Goal: Information Seeking & Learning: Learn about a topic

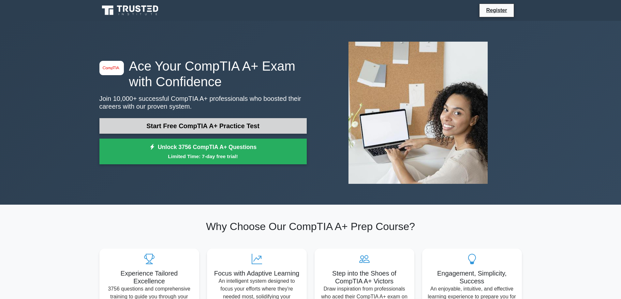
click at [185, 129] on link "Start Free CompTIA A+ Practice Test" at bounding box center [202, 126] width 207 height 16
click at [207, 124] on link "Start Free CompTIA A+ Practice Test" at bounding box center [202, 126] width 207 height 16
click at [251, 121] on link "Start Free CompTIA A+ Practice Test" at bounding box center [202, 126] width 207 height 16
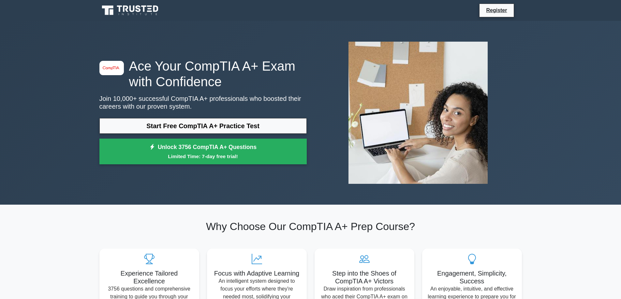
drag, startPoint x: 164, startPoint y: 240, endPoint x: 108, endPoint y: 225, distance: 58.3
click at [108, 225] on h2 "Why Choose Our CompTIA A+ Prep Course?" at bounding box center [310, 227] width 422 height 12
click at [140, 221] on h2 "Why Choose Our CompTIA A+ Prep Course?" at bounding box center [310, 227] width 422 height 12
click at [162, 223] on h2 "Why Choose Our CompTIA A+ Prep Course?" at bounding box center [310, 227] width 422 height 12
click at [218, 118] on div "image/svg+xml Ace Your CompTIA A+ Exam with Confidence Join 10,000+ successful …" at bounding box center [202, 113] width 215 height 110
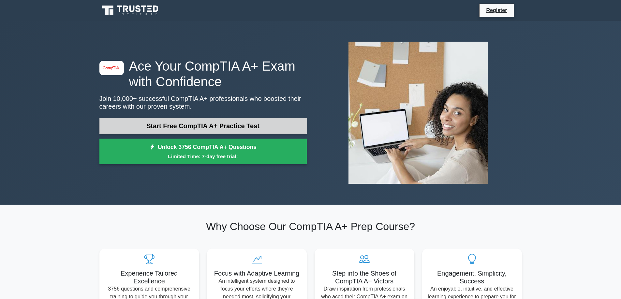
click at [214, 122] on link "Start Free CompTIA A+ Practice Test" at bounding box center [202, 126] width 207 height 16
click at [258, 122] on link "Start Free CompTIA A+ Practice Test" at bounding box center [202, 126] width 207 height 16
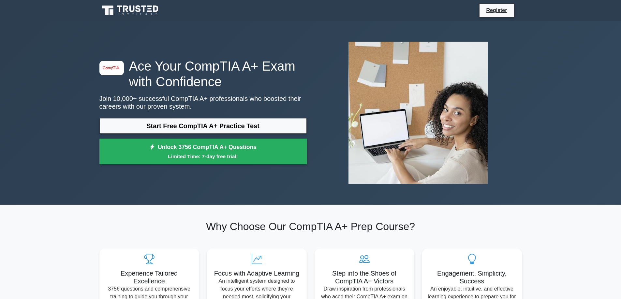
click at [198, 226] on h2 "Why Choose Our CompTIA A+ Prep Course?" at bounding box center [310, 227] width 422 height 12
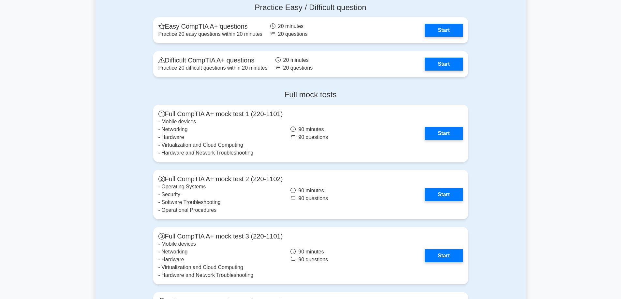
scroll to position [1336, 0]
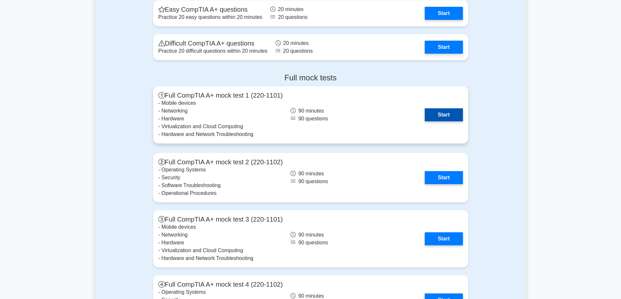
click at [437, 114] on link "Start" at bounding box center [443, 114] width 38 height 13
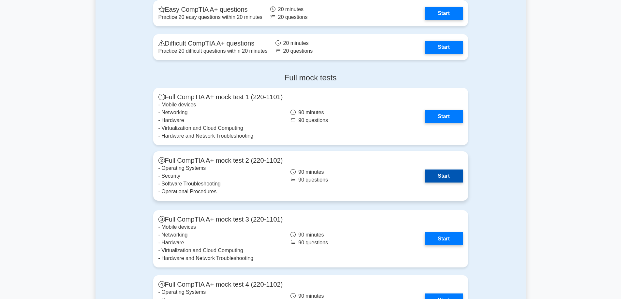
drag, startPoint x: 323, startPoint y: 170, endPoint x: 314, endPoint y: 169, distance: 9.8
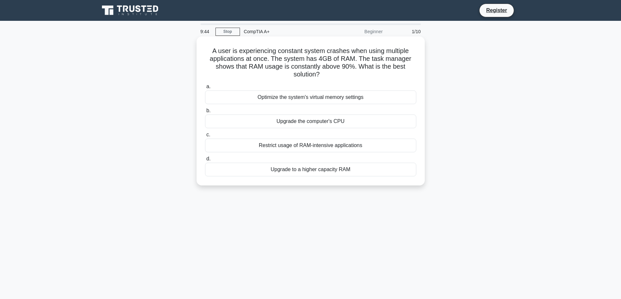
click at [311, 171] on div "Upgrade to a higher capacity RAM" at bounding box center [310, 170] width 211 height 14
click at [205, 161] on input "d. Upgrade to a higher capacity RAM" at bounding box center [205, 159] width 0 height 4
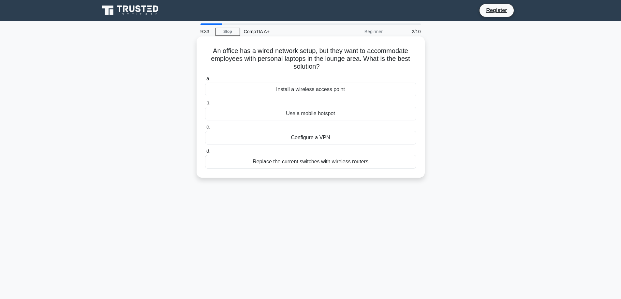
click at [306, 90] on div "Install a wireless access point" at bounding box center [310, 90] width 211 height 14
click at [205, 81] on input "a. Install a wireless access point" at bounding box center [205, 79] width 0 height 4
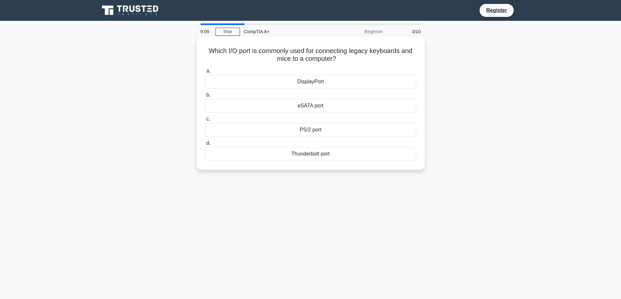
click at [316, 106] on div "eSATA port" at bounding box center [310, 106] width 211 height 14
click at [205, 97] on input "b. eSATA port" at bounding box center [205, 95] width 0 height 4
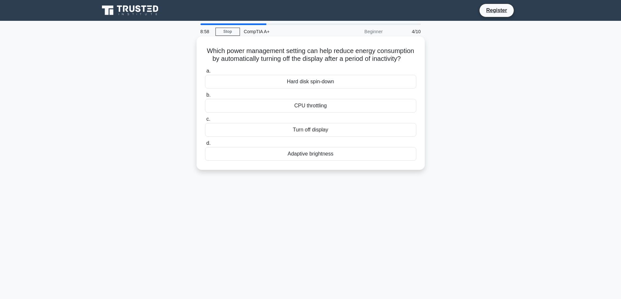
click at [275, 136] on div "Turn off display" at bounding box center [310, 130] width 211 height 14
click at [205, 122] on input "c. Turn off display" at bounding box center [205, 119] width 0 height 4
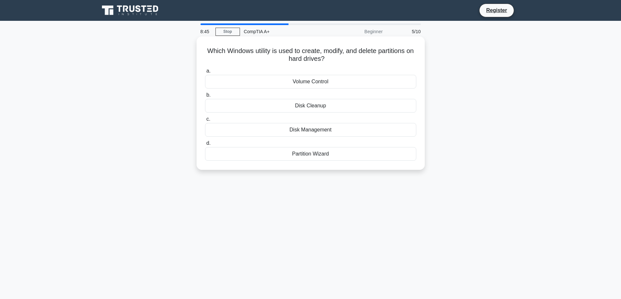
click at [307, 129] on div "Disk Management" at bounding box center [310, 130] width 211 height 14
click at [205, 122] on input "c. Disk Management" at bounding box center [205, 119] width 0 height 4
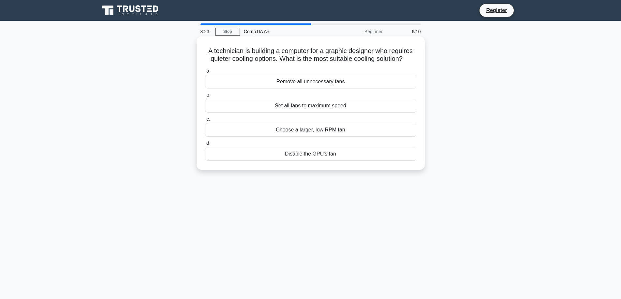
click at [350, 131] on div "Choose a larger, low RPM fan" at bounding box center [310, 130] width 211 height 14
click at [205, 122] on input "c. Choose a larger, low RPM fan" at bounding box center [205, 119] width 0 height 4
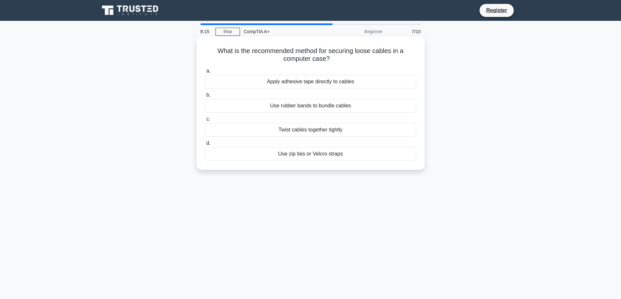
click at [359, 154] on div "Use zip ties or Velcro straps" at bounding box center [310, 154] width 211 height 14
click at [205, 146] on input "d. Use zip ties or Velcro straps" at bounding box center [205, 143] width 0 height 4
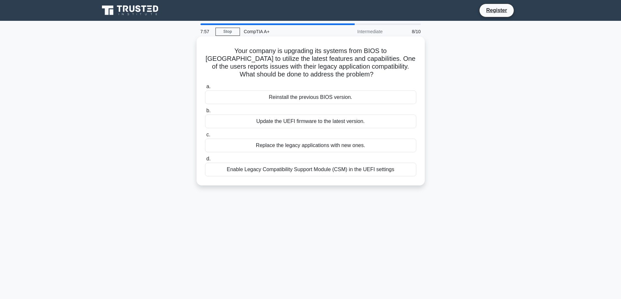
click at [359, 172] on div "Enable Legacy Compatibility Support Module (CSM) in the UEFI settings" at bounding box center [310, 170] width 211 height 14
click at [205, 161] on input "d. Enable Legacy Compatibility Support Module (CSM) in the UEFI settings" at bounding box center [205, 159] width 0 height 4
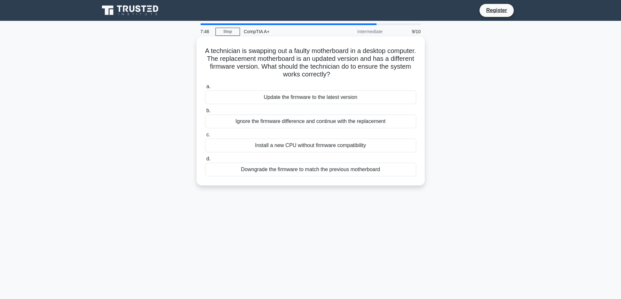
click at [338, 98] on div "Update the firmware to the latest version" at bounding box center [310, 98] width 211 height 14
click at [205, 89] on input "a. Update the firmware to the latest version" at bounding box center [205, 87] width 0 height 4
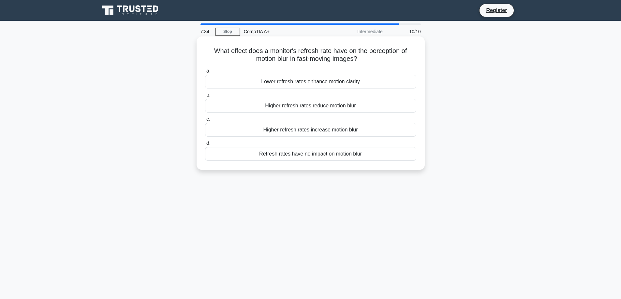
click at [251, 108] on div "Higher refresh rates reduce motion blur" at bounding box center [310, 106] width 211 height 14
click at [205, 97] on input "b. Higher refresh rates reduce motion blur" at bounding box center [205, 95] width 0 height 4
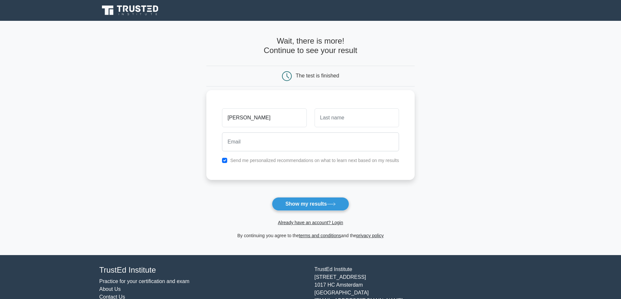
type input "Zach"
type input "Valliere"
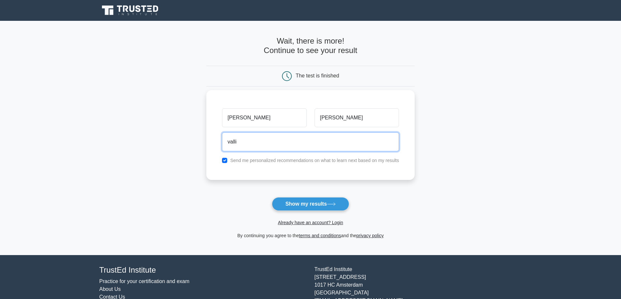
type input "valliere305@gmail.com"
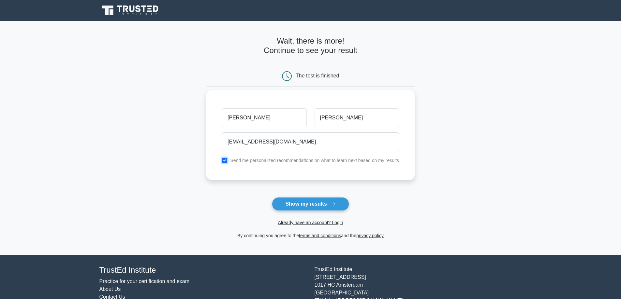
click at [227, 160] on input "checkbox" at bounding box center [224, 160] width 5 height 5
checkbox input "false"
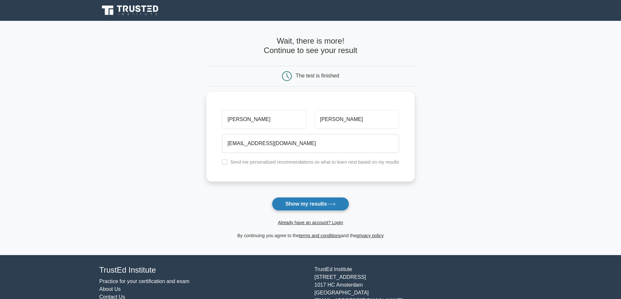
click at [319, 207] on button "Show my results" at bounding box center [310, 204] width 77 height 14
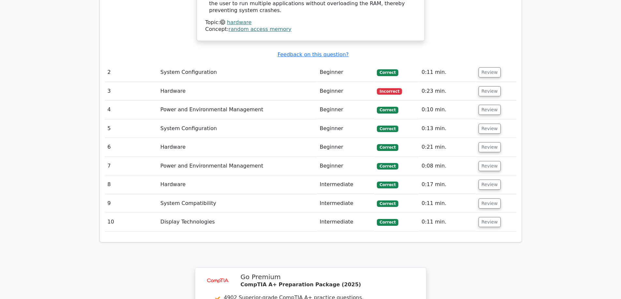
scroll to position [615, 0]
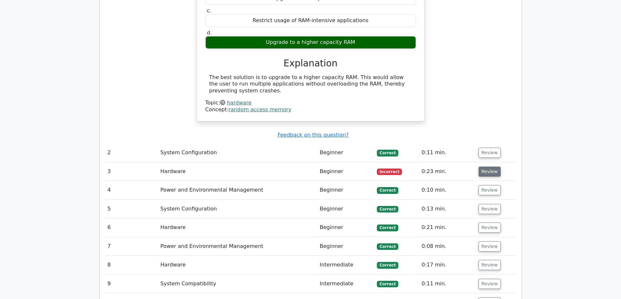
click at [487, 167] on button "Review" at bounding box center [489, 172] width 22 height 10
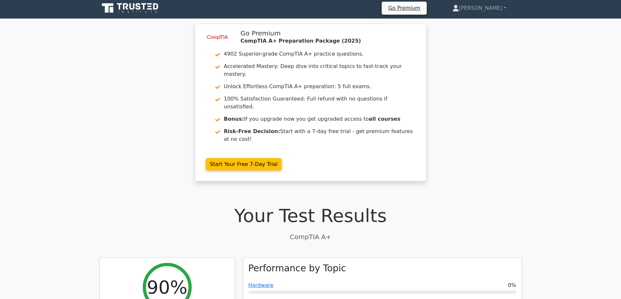
scroll to position [0, 0]
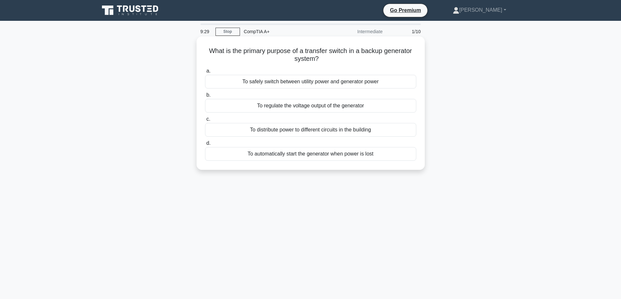
drag, startPoint x: 328, startPoint y: 58, endPoint x: 199, endPoint y: 45, distance: 129.7
click at [198, 45] on div "What is the primary purpose of a transfer switch in a backup generator system? …" at bounding box center [310, 103] width 228 height 134
copy h5 "What is the primary purpose of a transfer switch in a backup generator system?"
click at [305, 80] on div "To safely switch between utility power and generator power" at bounding box center [310, 82] width 211 height 14
click at [205, 73] on input "a. To safely switch between utility power and generator power" at bounding box center [205, 71] width 0 height 4
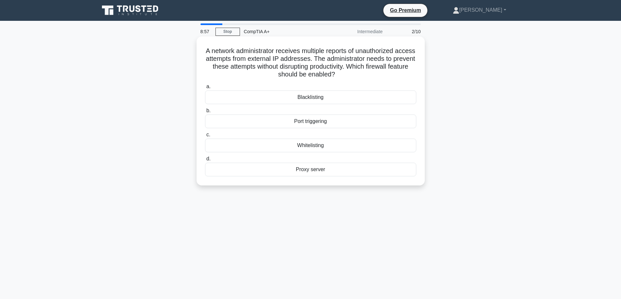
drag, startPoint x: 356, startPoint y: 75, endPoint x: 231, endPoint y: 51, distance: 126.7
click at [193, 48] on div "A network administrator receives multiple reports of unauthorized access attemp…" at bounding box center [310, 116] width 430 height 157
drag, startPoint x: 256, startPoint y: 55, endPoint x: 253, endPoint y: 54, distance: 3.8
copy h5 "A network administrator receives multiple reports of unauthorized access attemp…"
click at [492, 88] on div "A network administrator receives multiple reports of unauthorized access attemp…" at bounding box center [310, 116] width 430 height 157
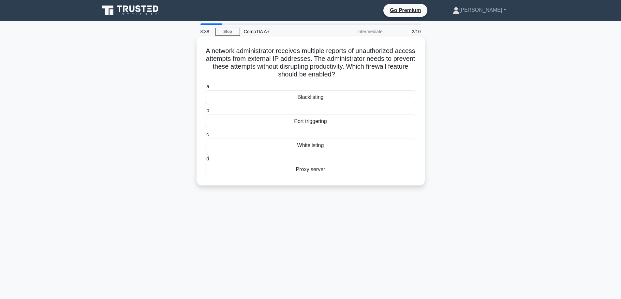
click at [321, 98] on div "Blacklisting" at bounding box center [310, 98] width 211 height 14
click at [205, 89] on input "a. Blacklisting" at bounding box center [205, 87] width 0 height 4
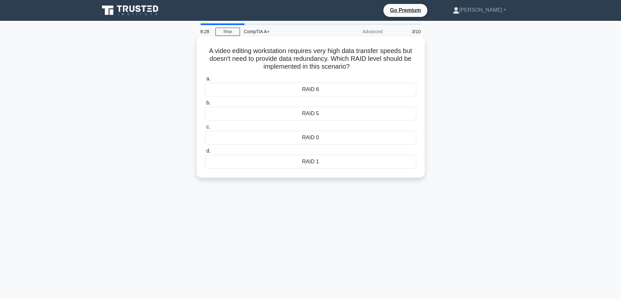
click at [289, 138] on div "RAID 0" at bounding box center [310, 138] width 211 height 14
click at [205, 129] on input "c. RAID 0" at bounding box center [205, 127] width 0 height 4
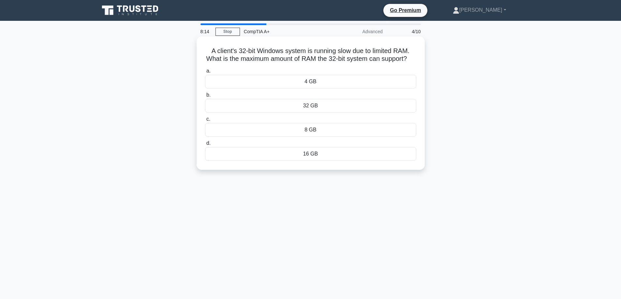
click at [293, 113] on div "32 GB" at bounding box center [310, 106] width 211 height 14
click at [205, 97] on input "b. 32 GB" at bounding box center [205, 95] width 0 height 4
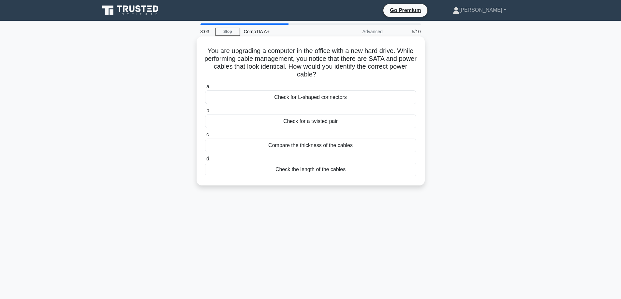
click at [356, 100] on div "Check for L-shaped connectors" at bounding box center [310, 98] width 211 height 14
click at [205, 89] on input "a. Check for L-shaped connectors" at bounding box center [205, 87] width 0 height 4
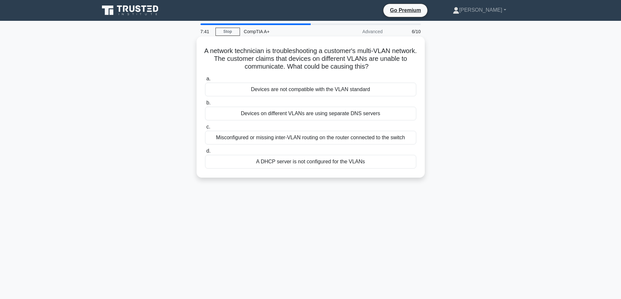
click at [320, 138] on div "Misconfigured or missing inter-VLAN routing on the router connected to the swit…" at bounding box center [310, 138] width 211 height 14
click at [205, 129] on input "c. Misconfigured or missing inter-VLAN routing on the router connected to the s…" at bounding box center [205, 127] width 0 height 4
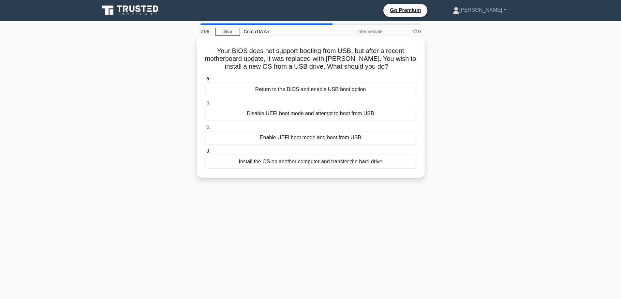
click at [310, 136] on div "Enable UEFI boot mode and boot from USB" at bounding box center [310, 138] width 211 height 14
click at [205, 129] on input "c. Enable UEFI boot mode and boot from USB" at bounding box center [205, 127] width 0 height 4
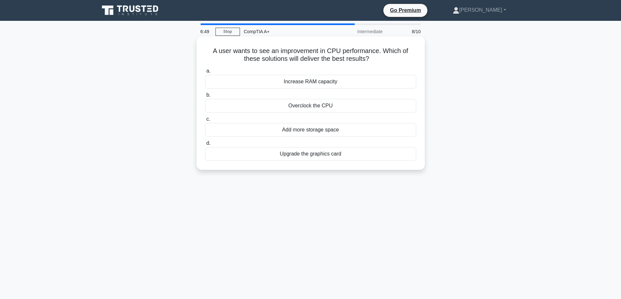
click at [348, 106] on div "Overclock the CPU" at bounding box center [310, 106] width 211 height 14
click at [205, 97] on input "b. Overclock the CPU" at bounding box center [205, 95] width 0 height 4
click at [280, 128] on div "DVD-ROM drive" at bounding box center [310, 130] width 211 height 14
click at [205, 122] on input "c. DVD-ROM drive" at bounding box center [205, 119] width 0 height 4
click at [380, 107] on div "Check if the Print Spooler service is running." at bounding box center [310, 106] width 211 height 14
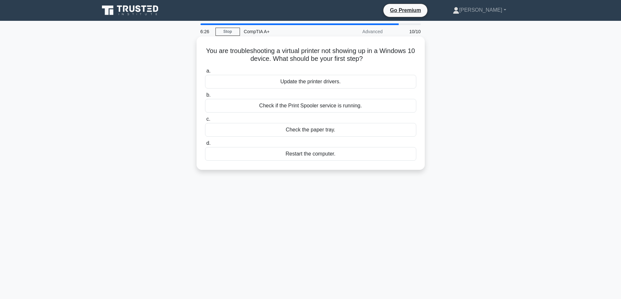
click at [205, 97] on input "b. Check if the Print Spooler service is running." at bounding box center [205, 95] width 0 height 4
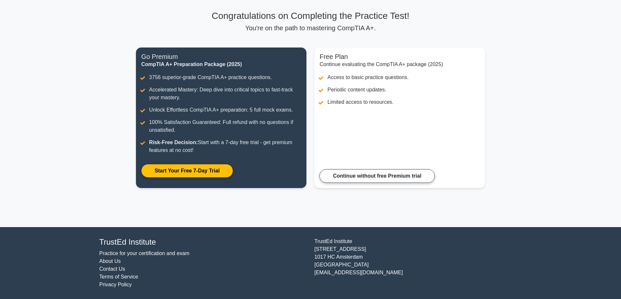
scroll to position [9, 0]
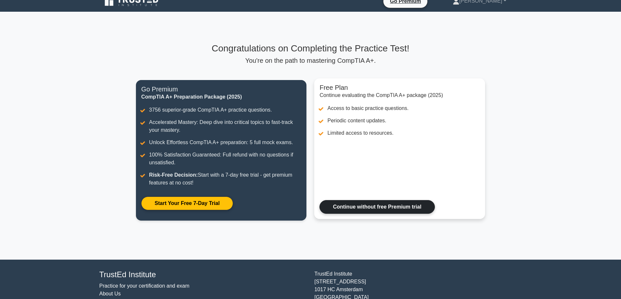
click at [369, 208] on link "Continue without free Premium trial" at bounding box center [376, 207] width 115 height 14
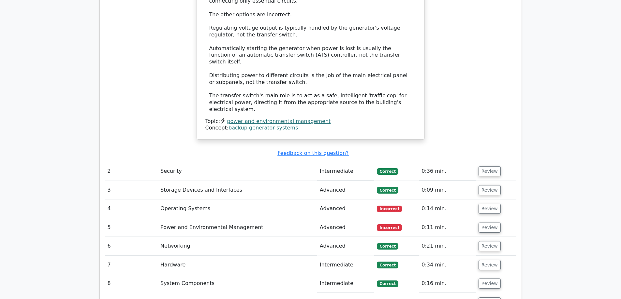
scroll to position [782, 0]
click at [488, 205] on button "Review" at bounding box center [489, 210] width 22 height 10
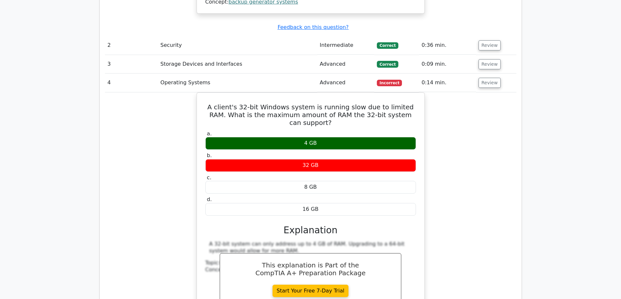
scroll to position [912, 0]
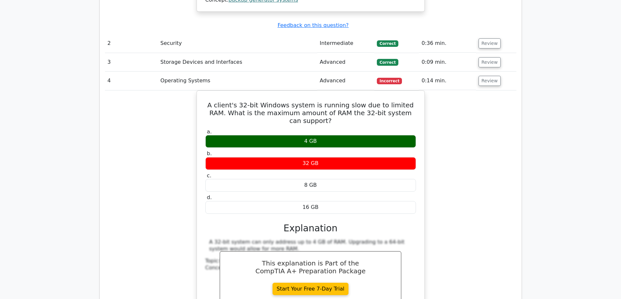
drag, startPoint x: 472, startPoint y: 157, endPoint x: 547, endPoint y: 187, distance: 81.3
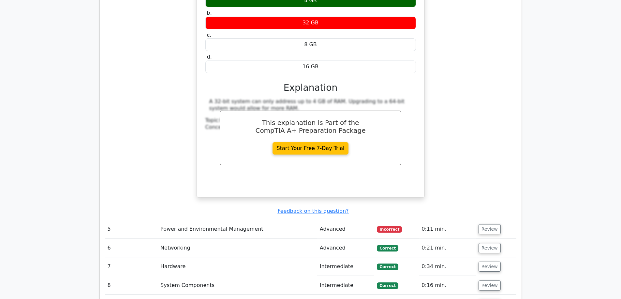
scroll to position [1075, 0]
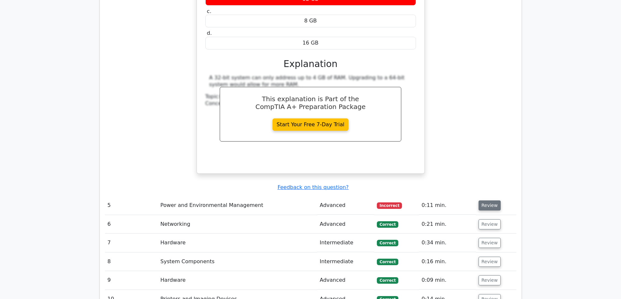
click at [484, 201] on button "Review" at bounding box center [489, 206] width 22 height 10
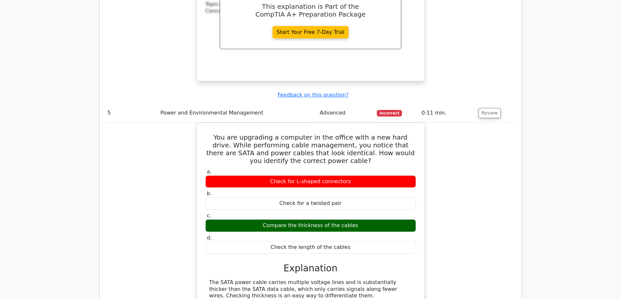
scroll to position [1173, 0]
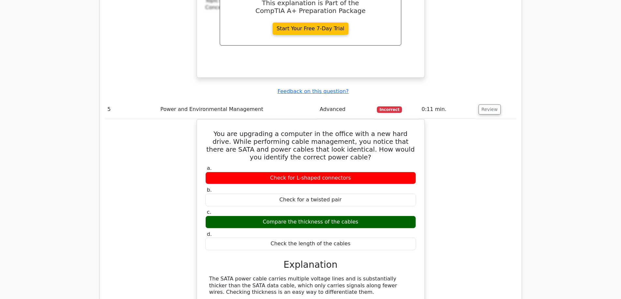
drag, startPoint x: 374, startPoint y: 151, endPoint x: 587, endPoint y: 133, distance: 213.9
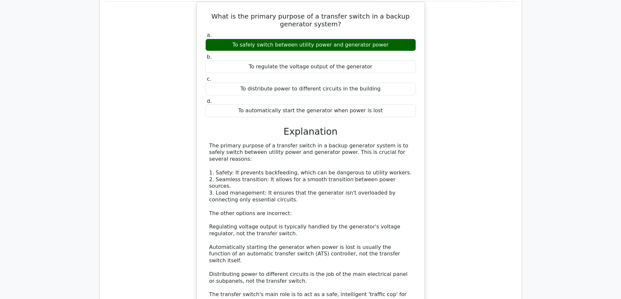
scroll to position [489, 0]
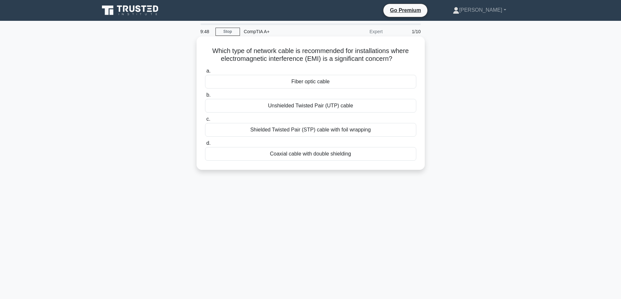
click at [340, 82] on div "Fiber optic cable" at bounding box center [310, 82] width 211 height 14
click at [205, 73] on input "a. Fiber optic cable" at bounding box center [205, 71] width 0 height 4
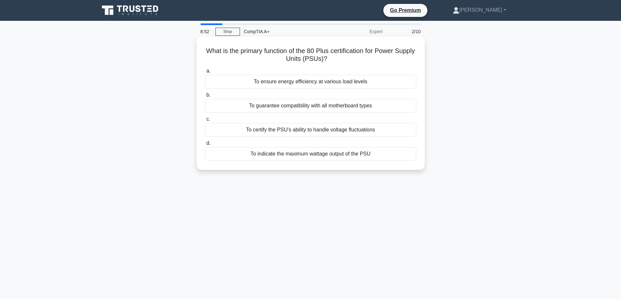
click at [313, 131] on div "To certify the PSU's ability to handle voltage fluctuations" at bounding box center [310, 130] width 211 height 14
click at [205, 122] on input "c. To certify the PSU's ability to handle voltage fluctuations" at bounding box center [205, 119] width 0 height 4
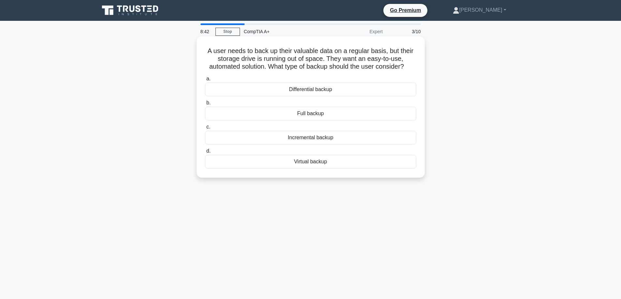
click at [349, 141] on div "Incremental backup" at bounding box center [310, 138] width 211 height 14
click at [205, 129] on input "c. Incremental backup" at bounding box center [205, 127] width 0 height 4
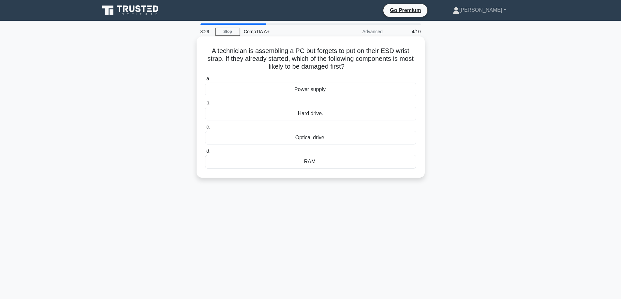
click at [334, 87] on div "Power supply." at bounding box center [310, 90] width 211 height 14
click at [205, 81] on input "a. Power supply." at bounding box center [205, 79] width 0 height 4
click at [311, 91] on div "[TECHNICAL_ID]" at bounding box center [310, 90] width 211 height 14
click at [205, 81] on input "a. [TECHNICAL_ID]" at bounding box center [205, 79] width 0 height 4
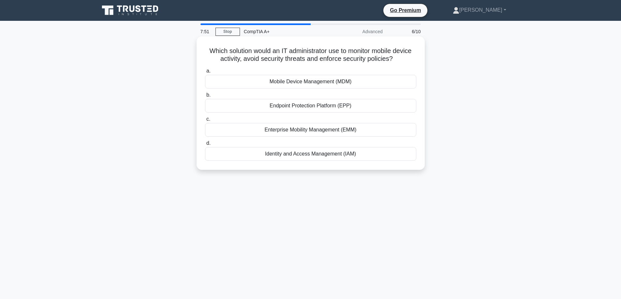
click at [360, 81] on div "Mobile Device Management (MDM)" at bounding box center [310, 82] width 211 height 14
click at [205, 73] on input "a. Mobile Device Management (MDM)" at bounding box center [205, 71] width 0 height 4
click at [298, 159] on div "Disable the account and change the password" at bounding box center [310, 154] width 211 height 14
click at [205, 146] on input "d. Disable the account and change the password" at bounding box center [205, 143] width 0 height 4
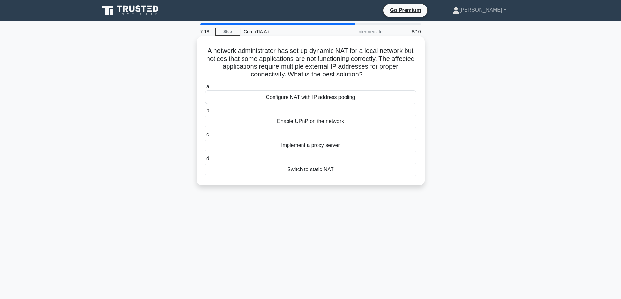
click at [323, 95] on div "Configure NAT with IP address pooling" at bounding box center [310, 98] width 211 height 14
click at [205, 89] on input "a. Configure NAT with IP address pooling" at bounding box center [205, 87] width 0 height 4
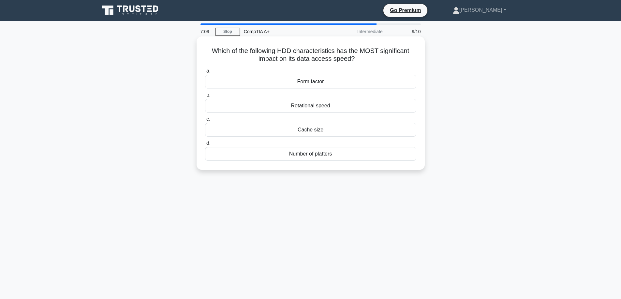
click at [347, 105] on div "Rotational speed" at bounding box center [310, 106] width 211 height 14
click at [205, 97] on input "b. Rotational speed" at bounding box center [205, 95] width 0 height 4
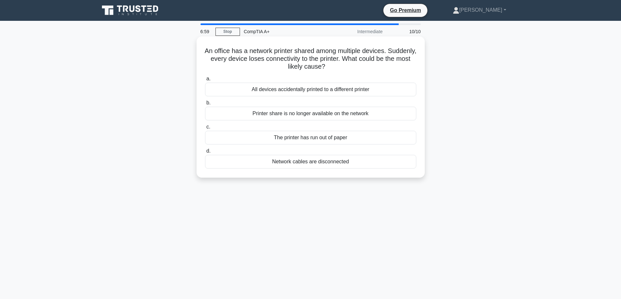
click at [367, 162] on div "Network cables are disconnected" at bounding box center [310, 162] width 211 height 14
click at [205, 153] on input "d. Network cables are disconnected" at bounding box center [205, 151] width 0 height 4
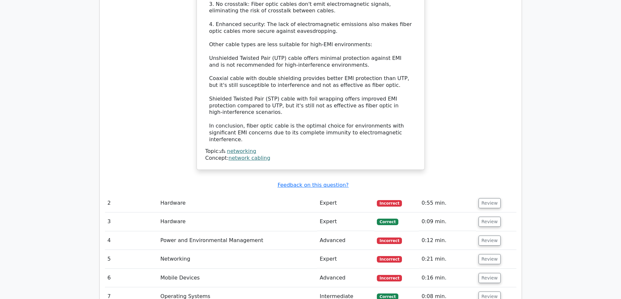
scroll to position [782, 0]
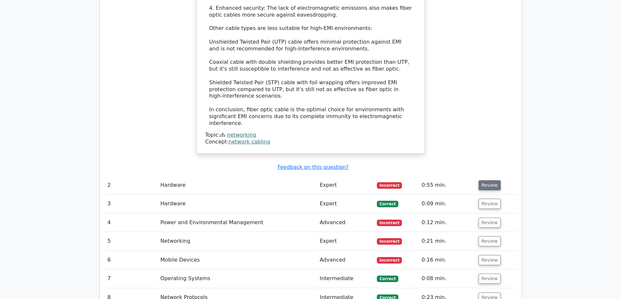
click at [487, 180] on button "Review" at bounding box center [489, 185] width 22 height 10
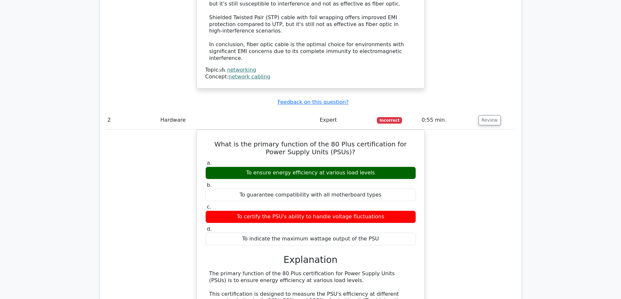
scroll to position [880, 0]
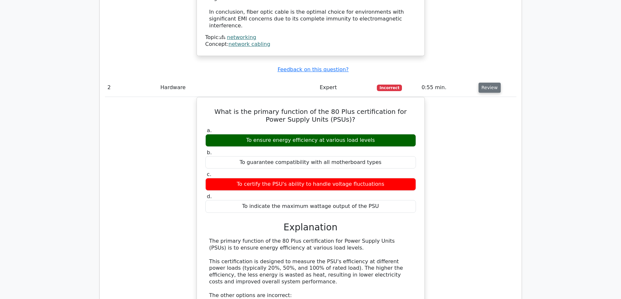
click at [486, 83] on button "Review" at bounding box center [489, 88] width 22 height 10
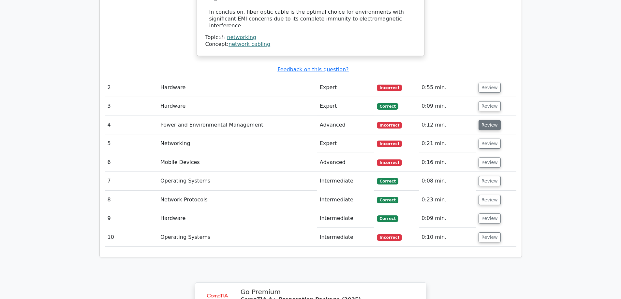
click at [484, 120] on button "Review" at bounding box center [489, 125] width 22 height 10
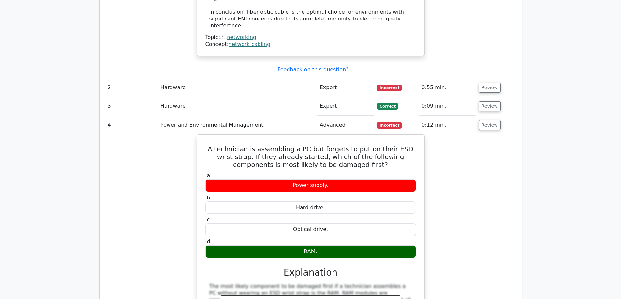
scroll to position [912, 0]
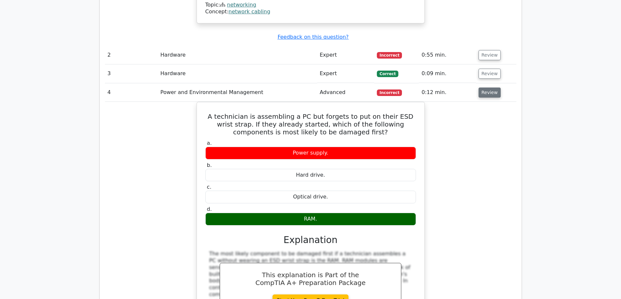
click at [486, 88] on button "Review" at bounding box center [489, 93] width 22 height 10
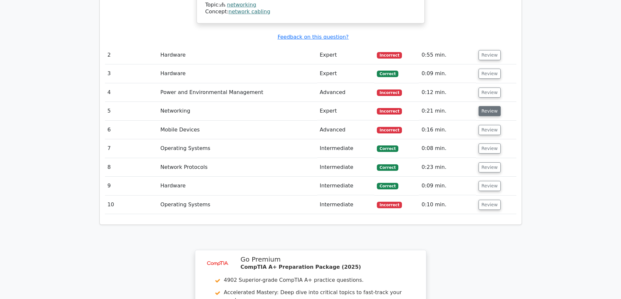
click at [492, 106] on button "Review" at bounding box center [489, 111] width 22 height 10
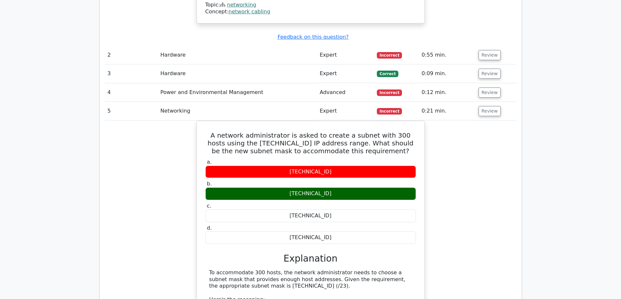
drag, startPoint x: 490, startPoint y: 78, endPoint x: 469, endPoint y: 114, distance: 41.7
click at [469, 121] on div "A network administrator is asked to create a subnet with 300 hosts using the 17…" at bounding box center [310, 277] width 411 height 312
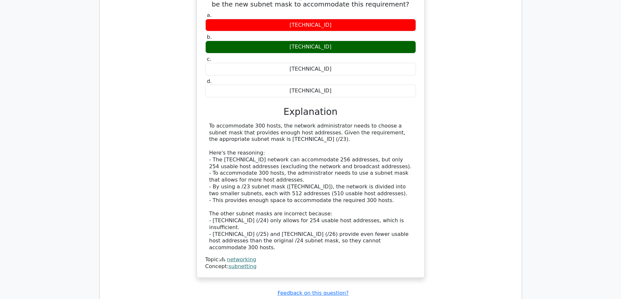
scroll to position [1075, 0]
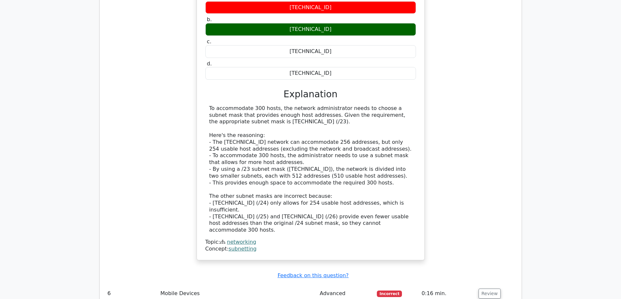
drag, startPoint x: 221, startPoint y: 143, endPoint x: 354, endPoint y: 124, distance: 134.7
click at [354, 124] on div "To accommodate 300 hosts, the network administrator needs to choose a subnet ma…" at bounding box center [310, 169] width 203 height 129
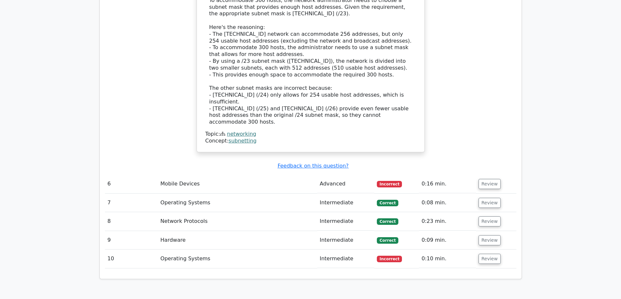
scroll to position [1205, 0]
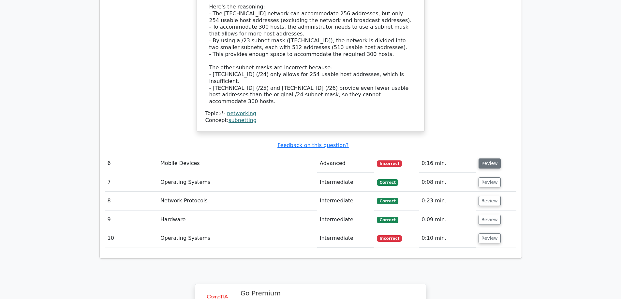
click at [490, 159] on button "Review" at bounding box center [489, 164] width 22 height 10
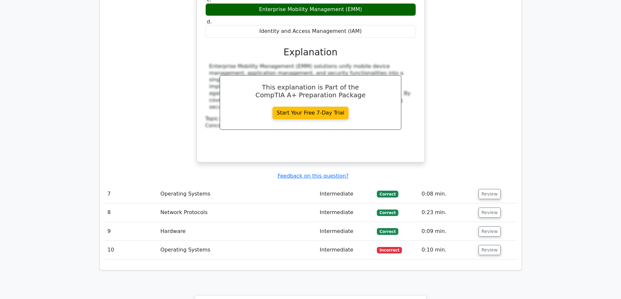
scroll to position [1499, 0]
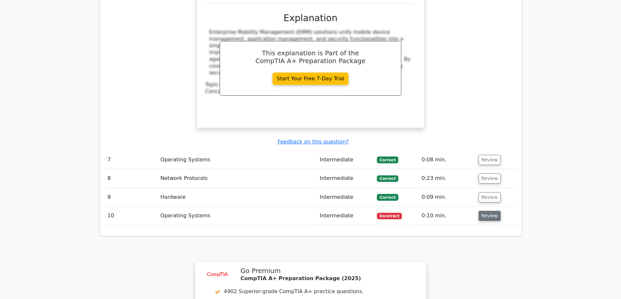
click at [490, 211] on button "Review" at bounding box center [489, 216] width 22 height 10
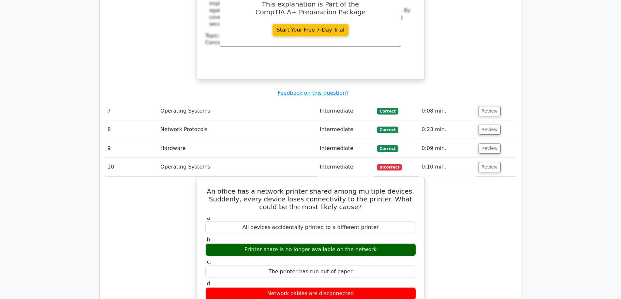
scroll to position [1564, 0]
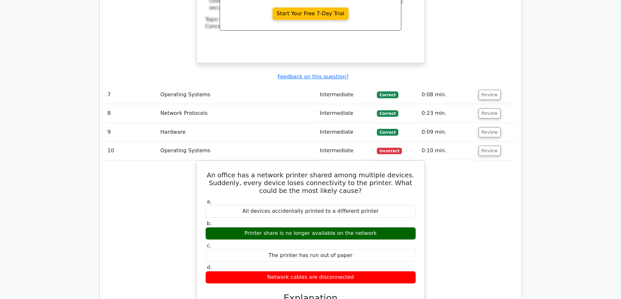
drag, startPoint x: 455, startPoint y: 167, endPoint x: 452, endPoint y: 169, distance: 3.7
drag, startPoint x: 452, startPoint y: 169, endPoint x: 444, endPoint y: 191, distance: 23.2
click at [444, 191] on div "An office has a network printer shared among multiple devices. Suddenly, every …" at bounding box center [310, 289] width 411 height 256
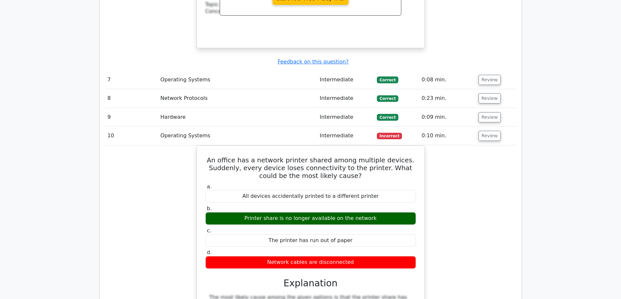
scroll to position [1596, 0]
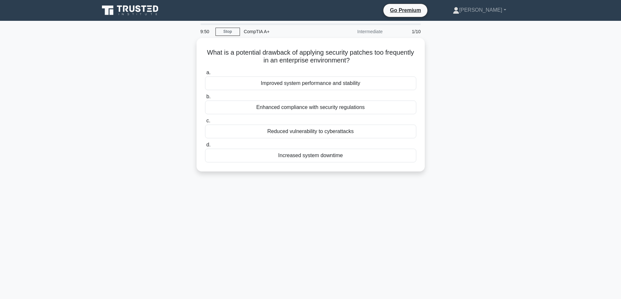
drag, startPoint x: 492, startPoint y: 134, endPoint x: 507, endPoint y: 134, distance: 15.0
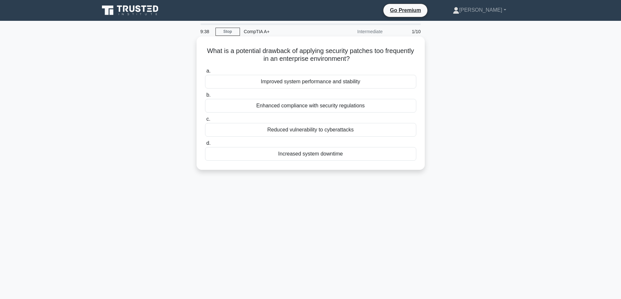
click at [252, 156] on div "Increased system downtime" at bounding box center [310, 154] width 211 height 14
click at [205, 146] on input "d. Increased system downtime" at bounding box center [205, 143] width 0 height 4
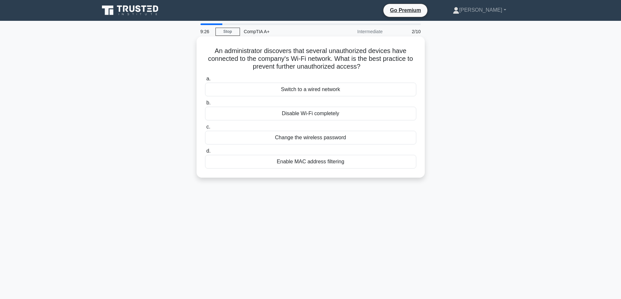
click at [346, 137] on div "Change the wireless password" at bounding box center [310, 138] width 211 height 14
click at [205, 129] on input "c. Change the wireless password" at bounding box center [205, 127] width 0 height 4
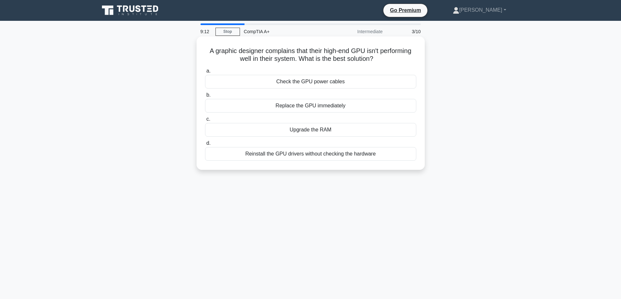
click at [300, 154] on div "Reinstall the GPU drivers without checking the hardware" at bounding box center [310, 154] width 211 height 14
click at [205, 146] on input "d. Reinstall the GPU drivers without checking the hardware" at bounding box center [205, 143] width 0 height 4
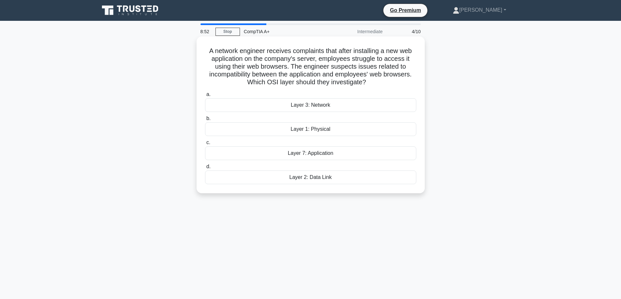
click at [315, 154] on div "Layer 7: Application" at bounding box center [310, 154] width 211 height 14
click at [205, 145] on input "c. Layer 7: Application" at bounding box center [205, 143] width 0 height 4
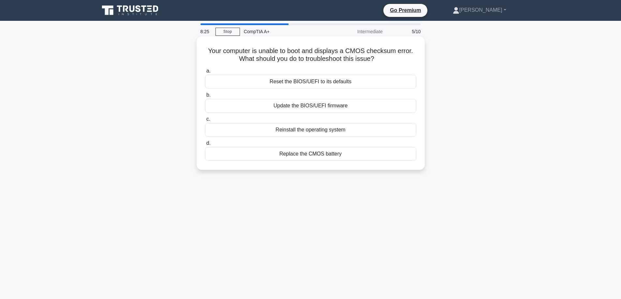
drag, startPoint x: 385, startPoint y: 61, endPoint x: 208, endPoint y: 54, distance: 177.1
click at [208, 54] on h5 "Your computer is unable to boot and displays a CMOS checksum error. What should…" at bounding box center [310, 55] width 212 height 16
copy h5 "our computer is unable to boot and displays a CMOS checksum error. What should …"
click at [456, 96] on div "Your computer is unable to boot and displays a CMOS checksum error. What should…" at bounding box center [310, 108] width 430 height 141
click at [307, 81] on div "Reset the BIOS/UEFI to its defaults" at bounding box center [310, 82] width 211 height 14
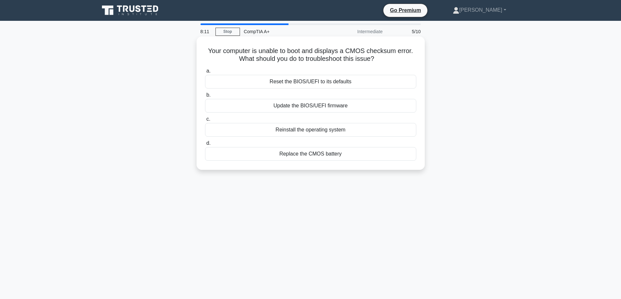
click at [205, 73] on input "a. Reset the BIOS/UEFI to its defaults" at bounding box center [205, 71] width 0 height 4
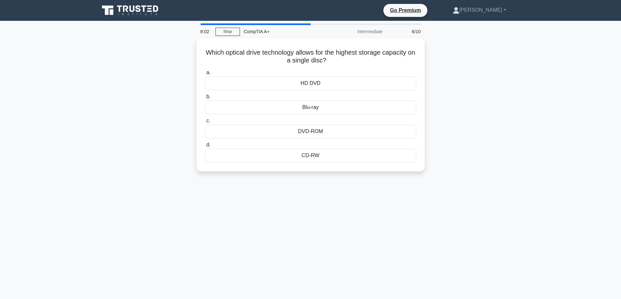
drag, startPoint x: 165, startPoint y: 199, endPoint x: 98, endPoint y: 146, distance: 85.1
click at [98, 146] on div "Which optical drive technology allows for the highest storage capacity on a sin…" at bounding box center [310, 108] width 430 height 141
drag, startPoint x: 343, startPoint y: 59, endPoint x: 206, endPoint y: 49, distance: 137.2
click at [206, 49] on h5 "Which optical drive technology allows for the highest storage capacity on a sin…" at bounding box center [310, 55] width 212 height 16
copy h5 "Which optical drive technology allows for the highest storage capacity on a sin…"
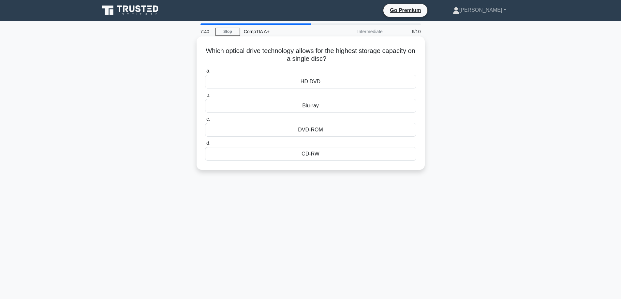
click at [315, 103] on div "Blu-ray" at bounding box center [310, 106] width 211 height 14
click at [205, 97] on input "b. Blu-ray" at bounding box center [205, 95] width 0 height 4
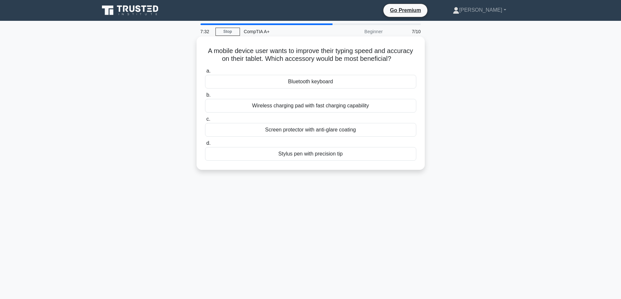
click at [268, 84] on div "Bluetooth keyboard" at bounding box center [310, 82] width 211 height 14
click at [205, 73] on input "a. Bluetooth keyboard" at bounding box center [205, 71] width 0 height 4
click at [290, 80] on div "Custom liquid cooling loop" at bounding box center [310, 82] width 211 height 14
click at [205, 73] on input "a. Custom liquid cooling loop" at bounding box center [205, 71] width 0 height 4
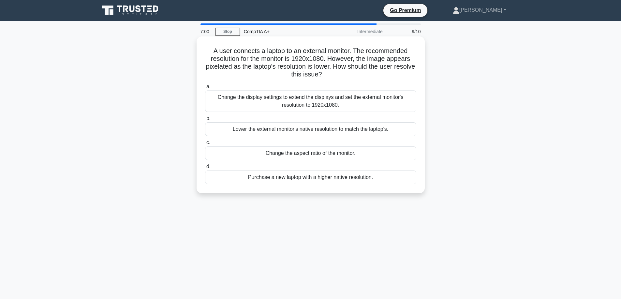
click at [298, 152] on div "Change the aspect ratio of the monitor." at bounding box center [310, 154] width 211 height 14
click at [205, 145] on input "c. Change the aspect ratio of the monitor." at bounding box center [205, 143] width 0 height 4
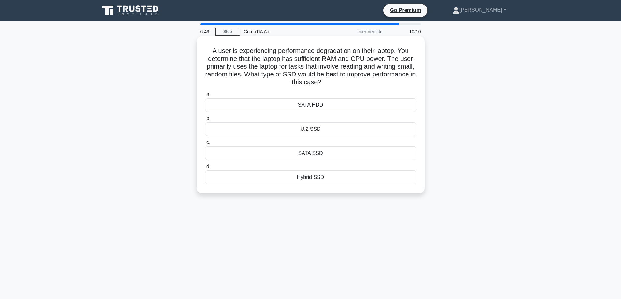
click at [314, 155] on div "SATA SSD" at bounding box center [310, 154] width 211 height 14
click at [205, 145] on input "c. SATA SSD" at bounding box center [205, 143] width 0 height 4
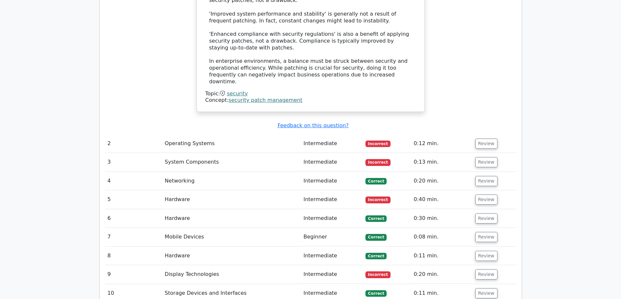
scroll to position [847, 0]
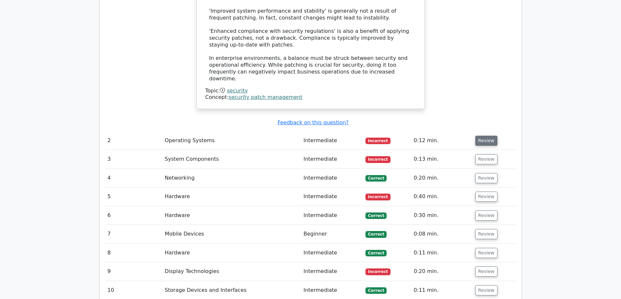
click at [481, 136] on button "Review" at bounding box center [486, 141] width 22 height 10
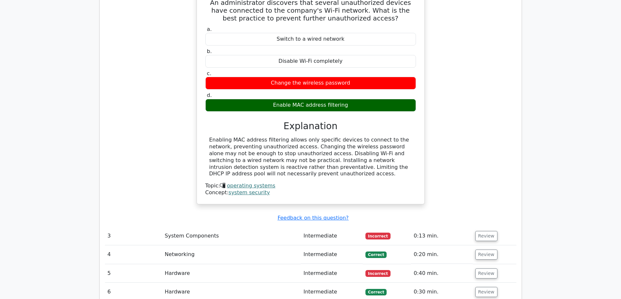
scroll to position [1010, 0]
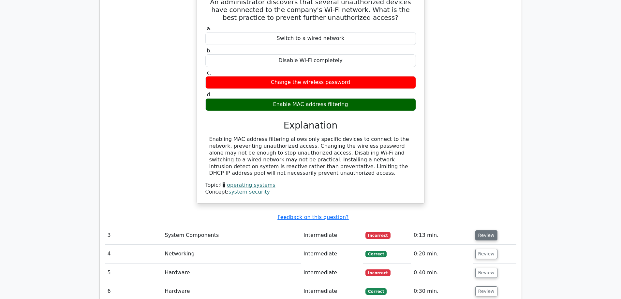
click at [484, 231] on button "Review" at bounding box center [486, 236] width 22 height 10
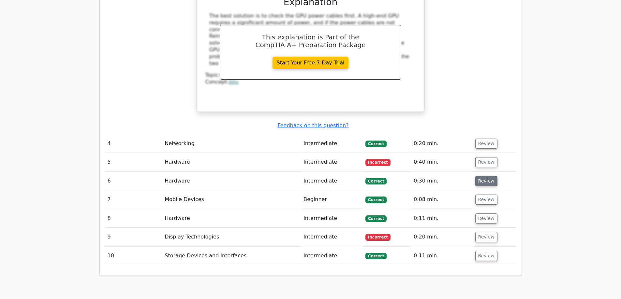
scroll to position [1401, 0]
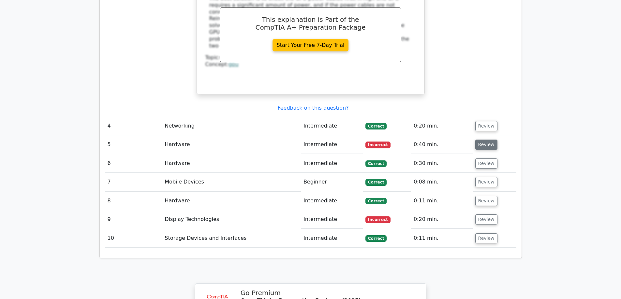
click at [482, 140] on button "Review" at bounding box center [486, 145] width 22 height 10
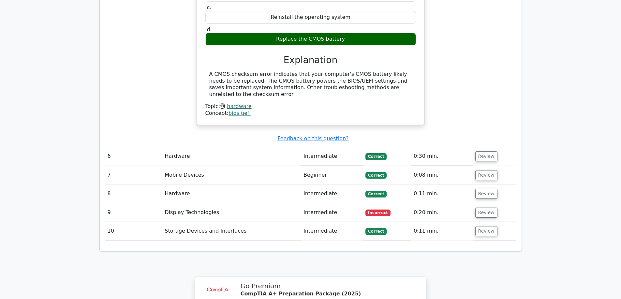
scroll to position [1629, 0]
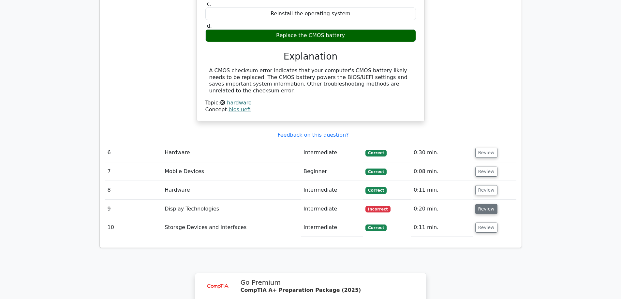
click at [481, 204] on button "Review" at bounding box center [486, 209] width 22 height 10
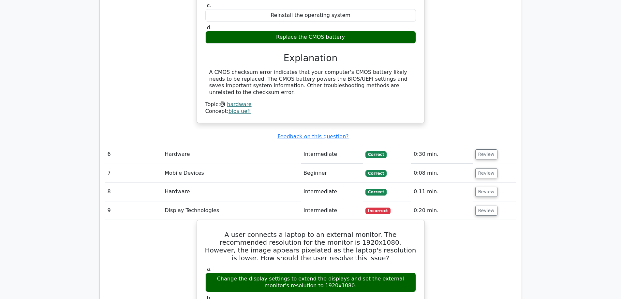
drag, startPoint x: 481, startPoint y: 154, endPoint x: 551, endPoint y: 175, distance: 72.8
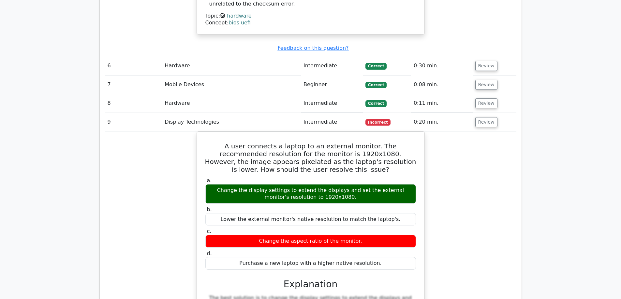
scroll to position [1759, 0]
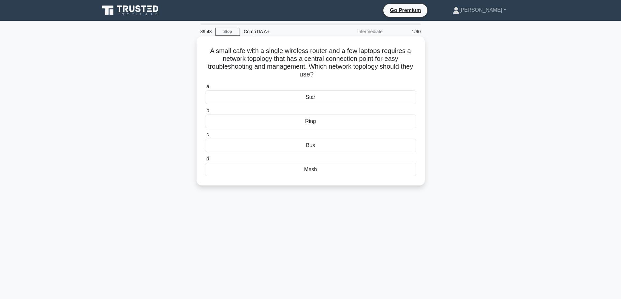
click at [325, 171] on div "Mesh" at bounding box center [310, 170] width 211 height 14
click at [205, 161] on input "d. Mesh" at bounding box center [205, 159] width 0 height 4
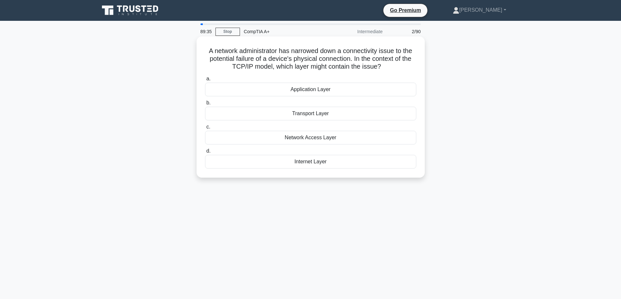
click at [331, 113] on div "Transport Layer" at bounding box center [310, 114] width 211 height 14
click at [205, 105] on input "b. Transport Layer" at bounding box center [205, 103] width 0 height 4
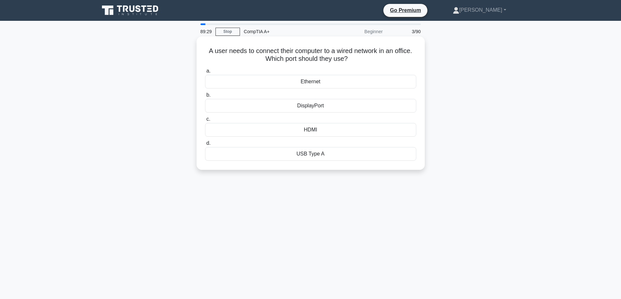
click at [264, 83] on div "Ethernet" at bounding box center [310, 82] width 211 height 14
click at [205, 73] on input "a. Ethernet" at bounding box center [205, 71] width 0 height 4
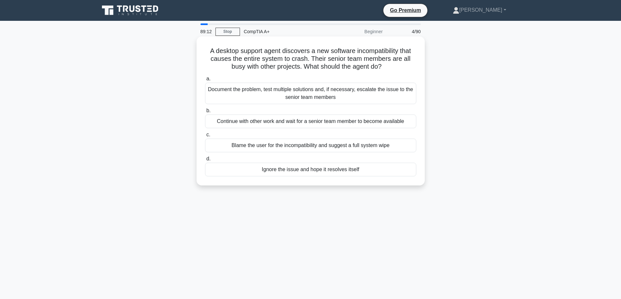
click at [322, 97] on div "Document the problem, test multiple solutions and, if necessary, escalate the i…" at bounding box center [310, 94] width 211 height 22
click at [205, 81] on input "a. Document the problem, test multiple solutions and, if necessary, escalate th…" at bounding box center [205, 79] width 0 height 4
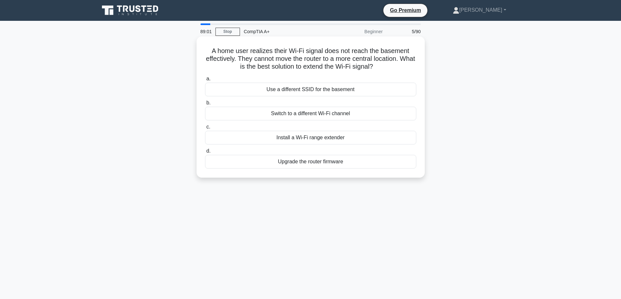
click at [315, 139] on div "Install a Wi-Fi range extender" at bounding box center [310, 138] width 211 height 14
click at [205, 129] on input "c. Install a Wi-Fi range extender" at bounding box center [205, 127] width 0 height 4
click at [326, 115] on div "Replace the faulty cable in the wall" at bounding box center [310, 114] width 211 height 14
click at [205, 105] on input "b. Replace the faulty cable in the wall" at bounding box center [205, 103] width 0 height 4
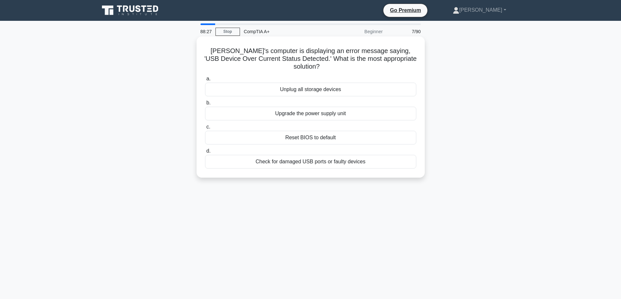
click at [302, 155] on div "Check for damaged USB ports or faulty devices" at bounding box center [310, 162] width 211 height 14
click at [205, 153] on input "d. Check for damaged USB ports or faulty devices" at bounding box center [205, 151] width 0 height 4
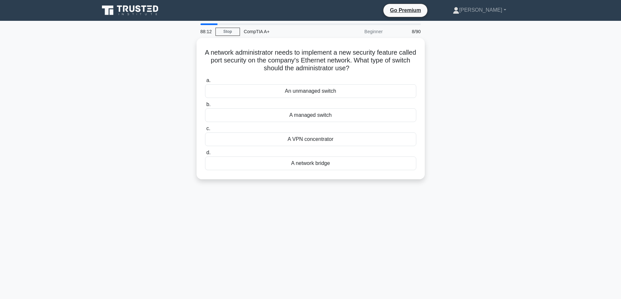
drag, startPoint x: 356, startPoint y: 114, endPoint x: 522, endPoint y: 128, distance: 166.7
click at [345, 113] on div "A managed switch" at bounding box center [310, 114] width 211 height 14
click at [205, 105] on input "b. A managed switch" at bounding box center [205, 103] width 0 height 4
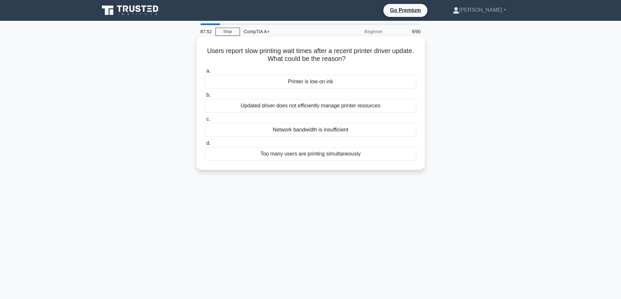
click at [314, 104] on div "Updated driver does not efficiently manage printer resources" at bounding box center [310, 106] width 211 height 14
click at [205, 97] on input "b. Updated driver does not efficiently manage printer resources" at bounding box center [205, 95] width 0 height 4
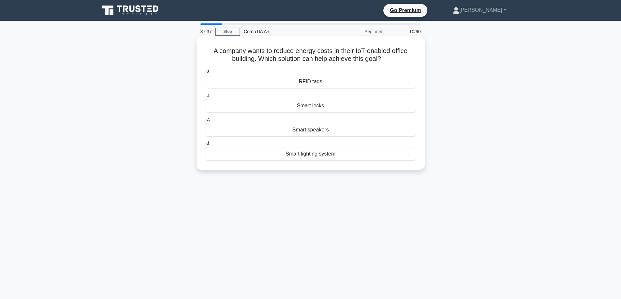
click at [330, 82] on div "RFID tags" at bounding box center [310, 82] width 211 height 14
click at [205, 73] on input "a. RFID tags" at bounding box center [205, 71] width 0 height 4
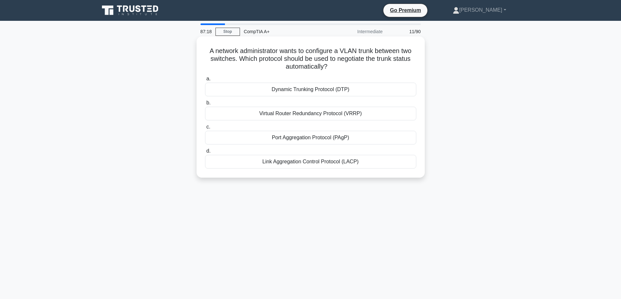
click at [304, 136] on div "Port Aggregation Protocol (PAgP)" at bounding box center [310, 138] width 211 height 14
click at [205, 129] on input "c. Port Aggregation Protocol (PAgP)" at bounding box center [205, 127] width 0 height 4
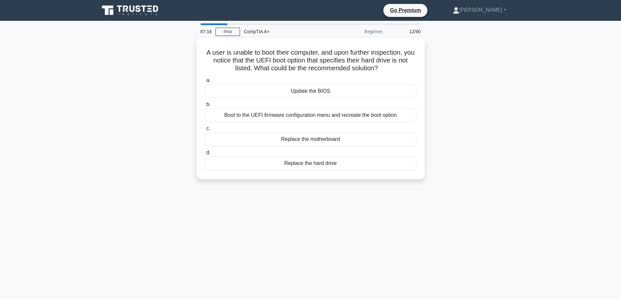
drag, startPoint x: 454, startPoint y: 115, endPoint x: 490, endPoint y: 55, distance: 70.0
click at [490, 56] on div "A user is unable to boot their computer, and upon further inspection, you notic…" at bounding box center [310, 112] width 430 height 149
drag, startPoint x: 304, startPoint y: 111, endPoint x: 498, endPoint y: 104, distance: 194.3
click at [451, 112] on div "A user is unable to boot their computer, and upon further inspection, you notic…" at bounding box center [310, 112] width 430 height 149
drag, startPoint x: 451, startPoint y: 112, endPoint x: 457, endPoint y: 80, distance: 32.3
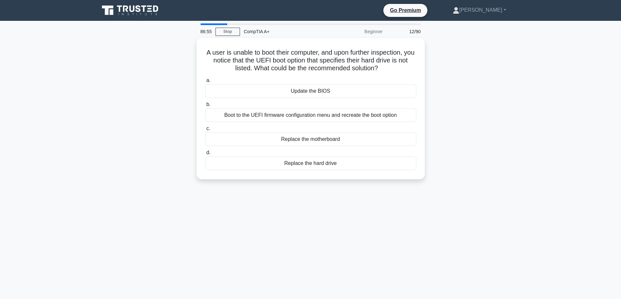
click at [457, 80] on div "A user is unable to boot their computer, and upon further inspection, you notic…" at bounding box center [310, 112] width 430 height 149
click at [305, 114] on div "Boot to the UEFI firmware configuration menu and recreate the boot option" at bounding box center [310, 114] width 211 height 14
click at [205, 105] on input "b. Boot to the UEFI firmware configuration menu and recreate the boot option" at bounding box center [205, 103] width 0 height 4
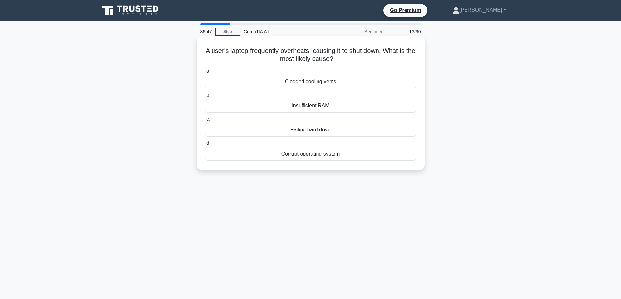
click at [347, 80] on div "Clogged cooling vents" at bounding box center [310, 82] width 211 height 14
click at [205, 73] on input "a. Clogged cooling vents" at bounding box center [205, 71] width 0 height 4
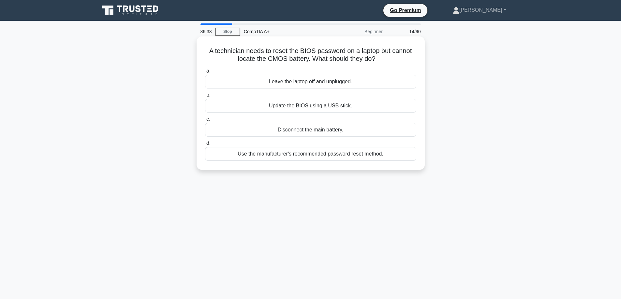
click at [314, 106] on div "Update the BIOS using a USB stick." at bounding box center [310, 106] width 211 height 14
click at [205, 97] on input "b. Update the BIOS using a USB stick." at bounding box center [205, 95] width 0 height 4
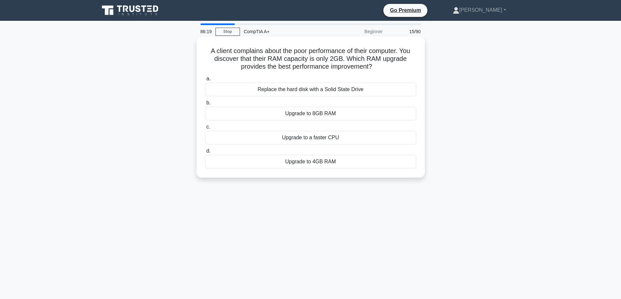
click at [312, 115] on div "Upgrade to 8GB RAM" at bounding box center [310, 114] width 211 height 14
click at [205, 105] on input "b. Upgrade to 8GB RAM" at bounding box center [205, 103] width 0 height 4
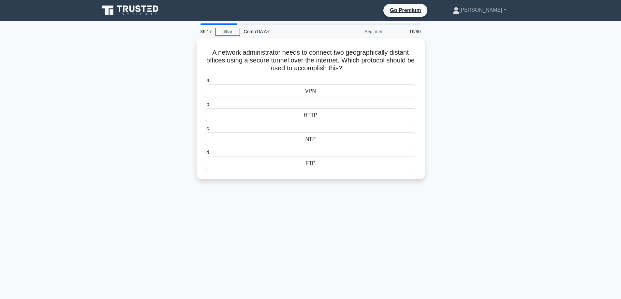
click at [482, 124] on div "A network administrator needs to connect two geographically distant offices usi…" at bounding box center [310, 112] width 430 height 149
click at [311, 91] on div "VPN" at bounding box center [310, 90] width 211 height 14
click at [205, 81] on input "a. VPN" at bounding box center [205, 79] width 0 height 4
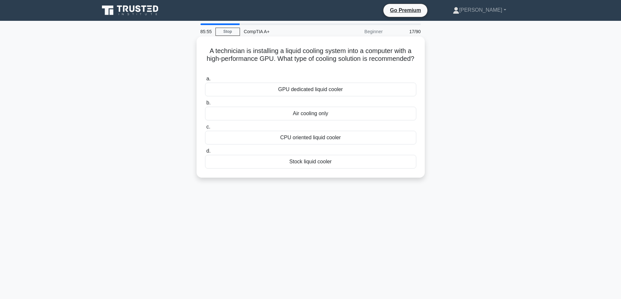
click at [358, 88] on div "GPU dedicated liquid cooler" at bounding box center [310, 90] width 211 height 14
click at [205, 81] on input "a. GPU dedicated liquid cooler" at bounding box center [205, 79] width 0 height 4
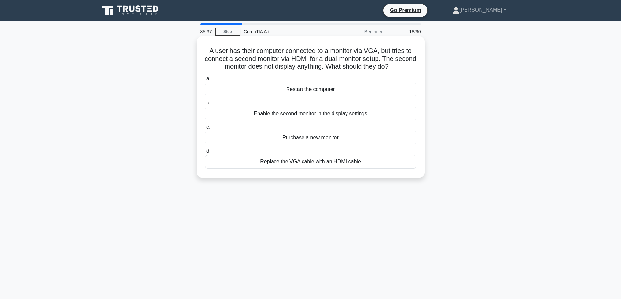
click at [308, 115] on div "Enable the second monitor in the display settings" at bounding box center [310, 114] width 211 height 14
click at [205, 105] on input "b. Enable the second monitor in the display settings" at bounding box center [205, 103] width 0 height 4
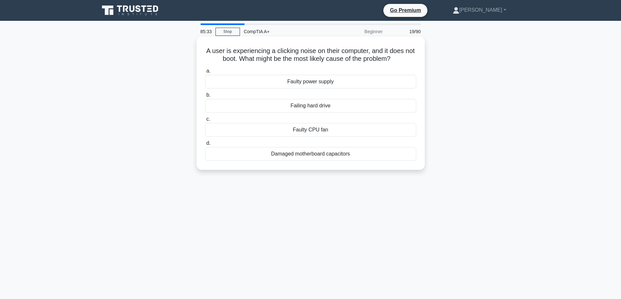
click at [323, 134] on div "Faulty CPU fan" at bounding box center [310, 130] width 211 height 14
click at [205, 122] on input "c. Faulty CPU fan" at bounding box center [205, 119] width 0 height 4
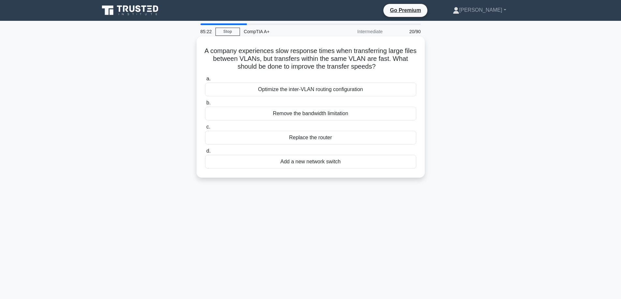
click at [303, 90] on div "Optimize the inter-VLAN routing configuration" at bounding box center [310, 90] width 211 height 14
click at [205, 81] on input "a. Optimize the inter-VLAN routing configuration" at bounding box center [205, 79] width 0 height 4
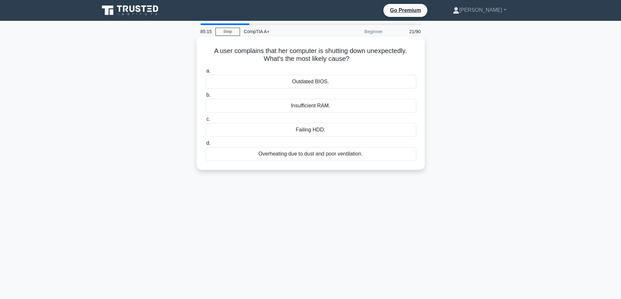
click at [295, 127] on div "Failing HDD." at bounding box center [310, 130] width 211 height 14
click at [205, 122] on input "c. Failing HDD." at bounding box center [205, 119] width 0 height 4
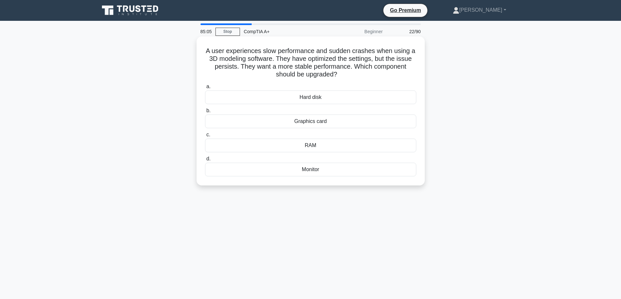
click at [328, 145] on div "RAM" at bounding box center [310, 146] width 211 height 14
click at [205, 137] on input "c. RAM" at bounding box center [205, 135] width 0 height 4
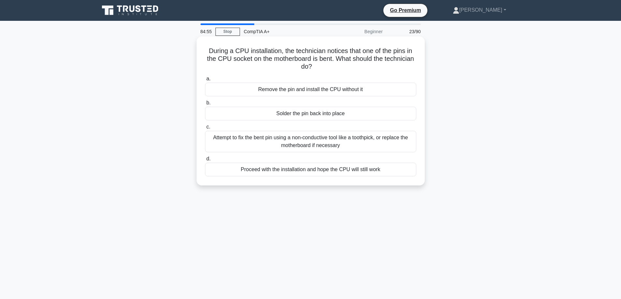
click at [340, 137] on div "Attempt to fix the bent pin using a non-conductive tool like a toothpick, or re…" at bounding box center [310, 142] width 211 height 22
click at [205, 129] on input "c. Attempt to fix the bent pin using a non-conductive tool like a toothpick, or…" at bounding box center [205, 127] width 0 height 4
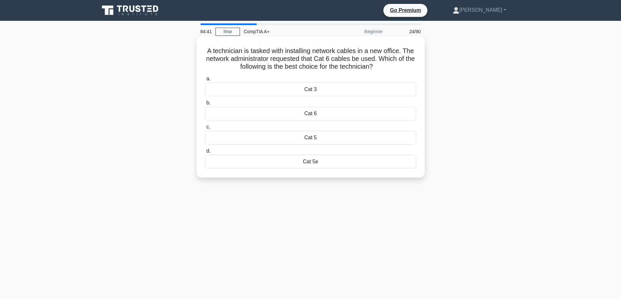
click at [344, 114] on div "Cat 6" at bounding box center [310, 114] width 211 height 14
click at [205, 105] on input "b. Cat 6" at bounding box center [205, 103] width 0 height 4
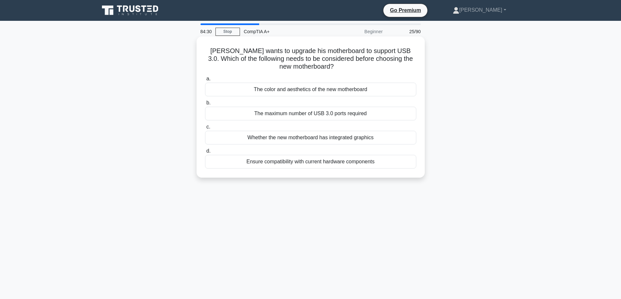
click at [309, 163] on div "Ensure compatibility with current hardware components" at bounding box center [310, 162] width 211 height 14
click at [205, 153] on input "d. Ensure compatibility with current hardware components" at bounding box center [205, 151] width 0 height 4
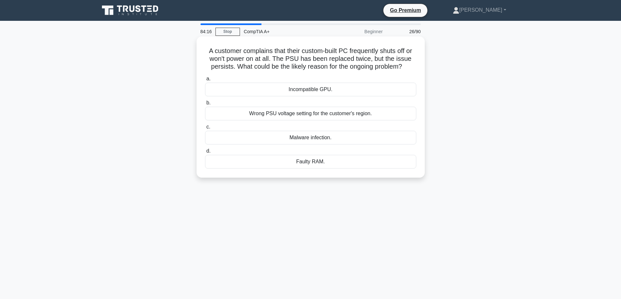
click at [333, 160] on div "Faulty RAM." at bounding box center [310, 162] width 211 height 14
click at [205, 153] on input "d. Faulty RAM." at bounding box center [205, 151] width 0 height 4
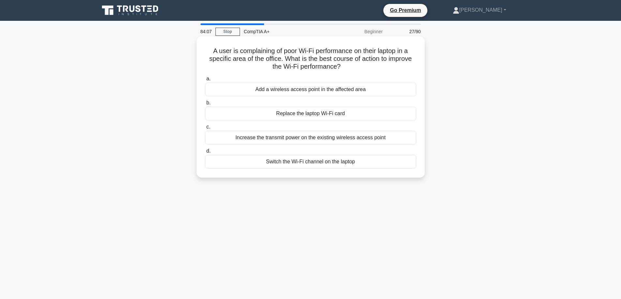
click at [288, 91] on div "Add a wireless access point in the affected area" at bounding box center [310, 90] width 211 height 14
click at [337, 89] on div "Add a wireless access point in the affected area" at bounding box center [310, 90] width 211 height 14
click at [205, 81] on input "a. Add a wireless access point in the affected area" at bounding box center [205, 79] width 0 height 4
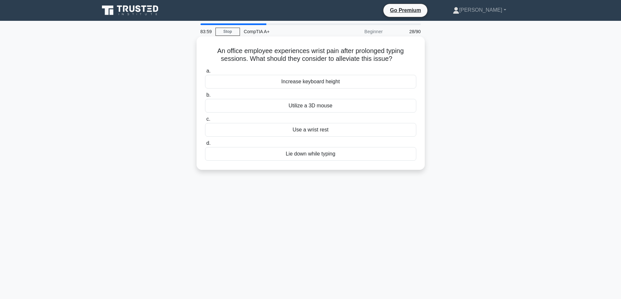
click at [323, 131] on div "Use a wrist rest" at bounding box center [310, 130] width 211 height 14
click at [205, 122] on input "c. Use a wrist rest" at bounding box center [205, 119] width 0 height 4
click at [308, 133] on div "Show hidden devices in Device Manager" at bounding box center [310, 130] width 211 height 14
click at [205, 122] on input "c. Show hidden devices in Device Manager" at bounding box center [205, 119] width 0 height 4
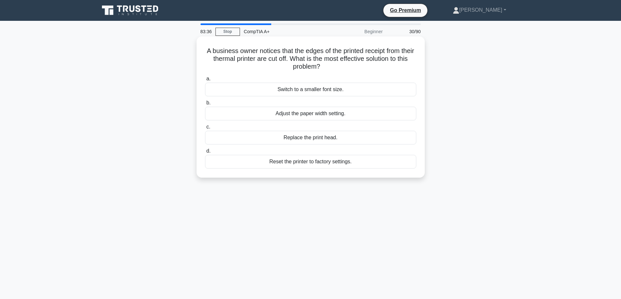
click at [281, 159] on div "Reset the printer to factory settings." at bounding box center [310, 162] width 211 height 14
click at [205, 153] on input "d. Reset the printer to factory settings." at bounding box center [205, 151] width 0 height 4
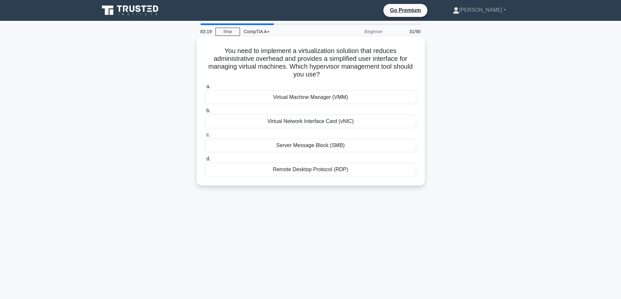
click at [303, 171] on div "Remote Desktop Protocol (RDP)" at bounding box center [310, 170] width 211 height 14
click at [205, 161] on input "d. Remote Desktop Protocol (RDP)" at bounding box center [205, 159] width 0 height 4
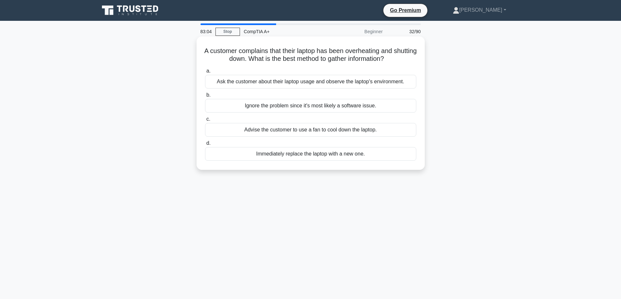
click at [293, 152] on div "Immediately replace the laptop with a new one." at bounding box center [310, 154] width 211 height 14
click at [205, 146] on input "d. Immediately replace the laptop with a new one." at bounding box center [205, 143] width 0 height 4
click at [308, 132] on div "Check if the printer is compatible with the PC's USB version." at bounding box center [310, 130] width 211 height 14
click at [205, 122] on input "c. Check if the printer is compatible with the PC's USB version." at bounding box center [205, 119] width 0 height 4
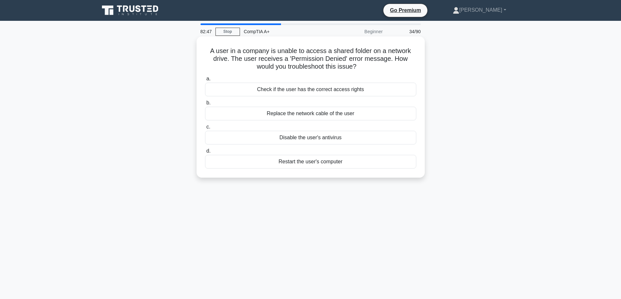
click at [337, 90] on div "Check if the user has the correct access rights" at bounding box center [310, 90] width 211 height 14
click at [205, 81] on input "a. Check if the user has the correct access rights" at bounding box center [205, 79] width 0 height 4
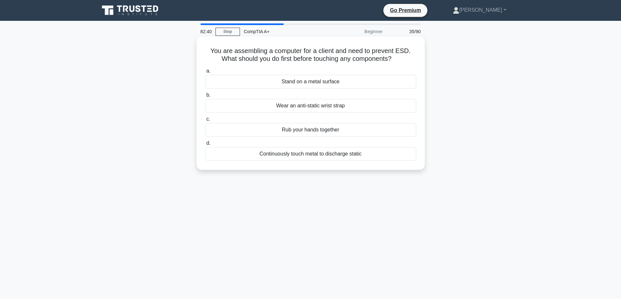
click at [286, 104] on div "Wear an anti-static wrist strap" at bounding box center [310, 106] width 211 height 14
click at [205, 97] on input "b. Wear an anti-static wrist strap" at bounding box center [205, 95] width 0 height 4
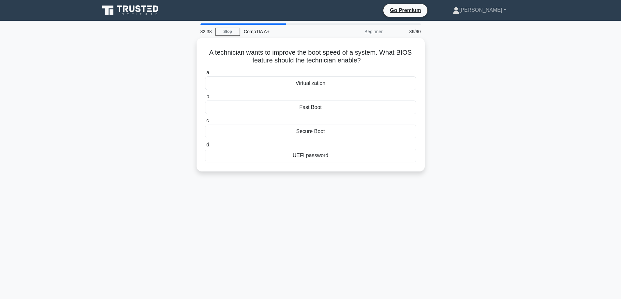
drag, startPoint x: 459, startPoint y: 98, endPoint x: 456, endPoint y: 100, distance: 3.6
click at [457, 99] on div "A technician wants to improve the boot speed of a system. What BIOS feature sho…" at bounding box center [310, 108] width 430 height 141
drag, startPoint x: 323, startPoint y: 108, endPoint x: 324, endPoint y: 104, distance: 4.0
click at [324, 104] on div "Fast Boot" at bounding box center [310, 106] width 211 height 14
click at [205, 97] on input "b. Fast Boot" at bounding box center [205, 95] width 0 height 4
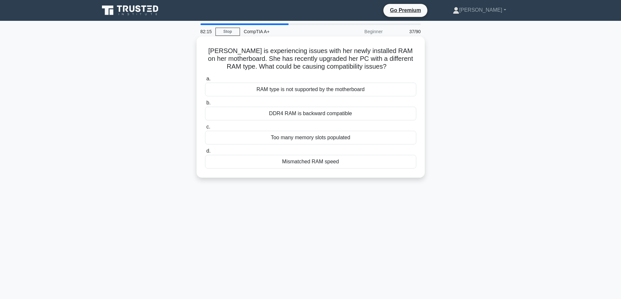
click at [313, 163] on div "Mismatched RAM speed" at bounding box center [310, 162] width 211 height 14
click at [320, 158] on div "Mismatched RAM speed" at bounding box center [310, 162] width 211 height 14
click at [205, 153] on input "d. Mismatched RAM speed" at bounding box center [205, 151] width 0 height 4
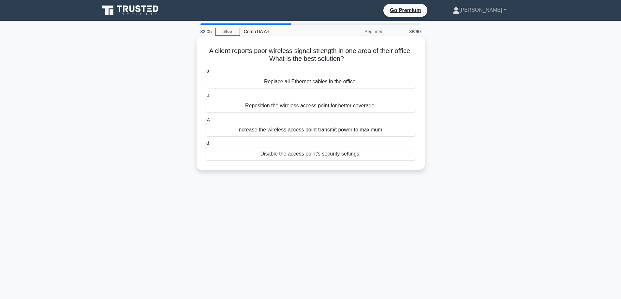
click at [306, 107] on div "Reposition the wireless access point for better coverage." at bounding box center [310, 106] width 211 height 14
click at [205, 97] on input "b. Reposition the wireless access point for better coverage." at bounding box center [205, 95] width 0 height 4
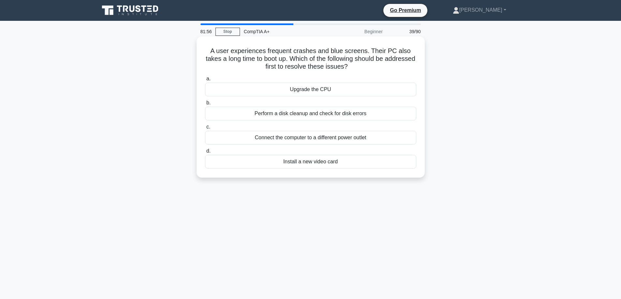
click at [311, 115] on div "Perform a disk cleanup and check for disk errors" at bounding box center [310, 114] width 211 height 14
click at [205, 105] on input "b. Perform a disk cleanup and check for disk errors" at bounding box center [205, 103] width 0 height 4
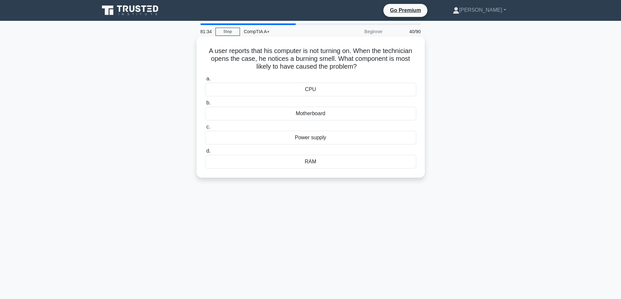
click at [331, 134] on div "Power supply" at bounding box center [310, 138] width 211 height 14
click at [205, 129] on input "c. Power supply" at bounding box center [205, 127] width 0 height 4
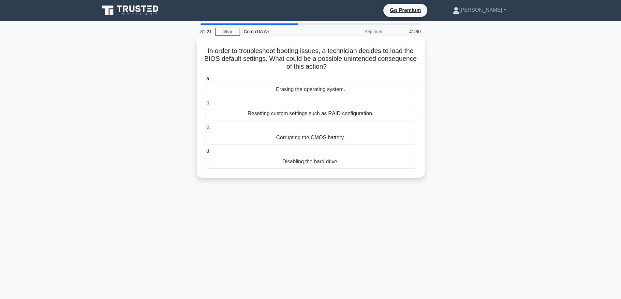
click at [311, 88] on div "Erasing the operating system." at bounding box center [310, 90] width 211 height 14
click at [205, 81] on input "a. Erasing the operating system." at bounding box center [205, 79] width 0 height 4
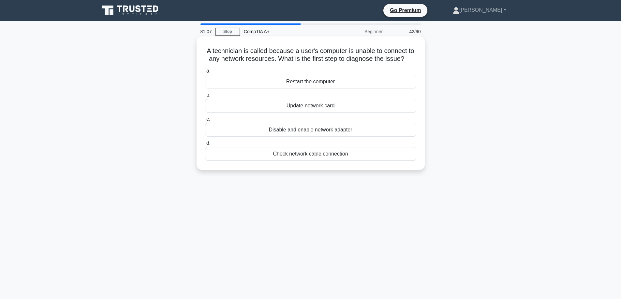
click at [361, 129] on div "Disable and enable network adapter" at bounding box center [310, 130] width 211 height 14
click at [205, 122] on input "c. Disable and enable network adapter" at bounding box center [205, 119] width 0 height 4
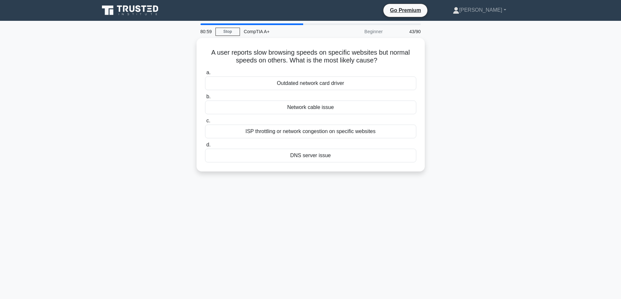
drag, startPoint x: 501, startPoint y: 110, endPoint x: 476, endPoint y: 86, distance: 35.0
click at [476, 86] on div "A user reports slow browsing speeds on specific websites but normal speeds on o…" at bounding box center [310, 108] width 430 height 141
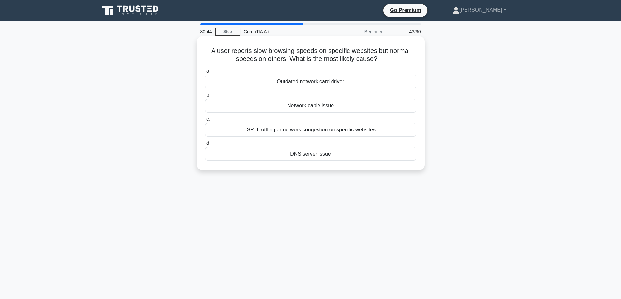
click at [326, 127] on div "ISP throttling or network congestion on specific websites" at bounding box center [310, 130] width 211 height 14
click at [205, 122] on input "c. ISP throttling or network congestion on specific websites" at bounding box center [205, 119] width 0 height 4
click at [288, 104] on div "Update the DVD-ROM firmware" at bounding box center [310, 106] width 211 height 14
click at [205, 97] on input "b. Update the DVD-ROM firmware" at bounding box center [205, 95] width 0 height 4
click at [260, 108] on div "Virtualization management software" at bounding box center [310, 106] width 211 height 14
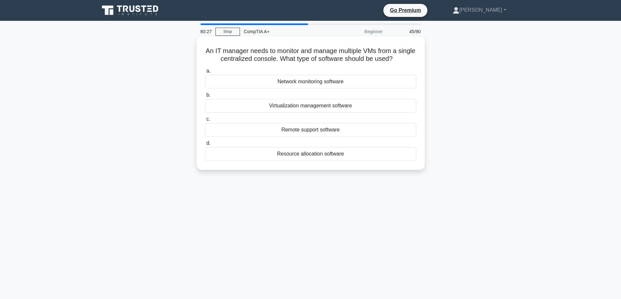
click at [205, 97] on input "b. Virtualization management software" at bounding box center [205, 95] width 0 height 4
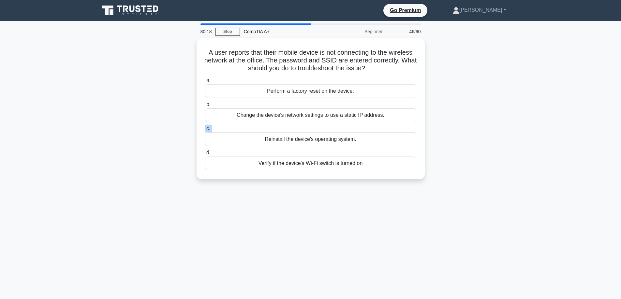
drag, startPoint x: 178, startPoint y: 140, endPoint x: 181, endPoint y: 145, distance: 5.8
click at [181, 145] on div "A user reports that their mobile device is not connecting to the wireless netwo…" at bounding box center [310, 112] width 430 height 149
click at [113, 139] on div "A user reports that their mobile device is not connecting to the wireless netwo…" at bounding box center [310, 112] width 430 height 149
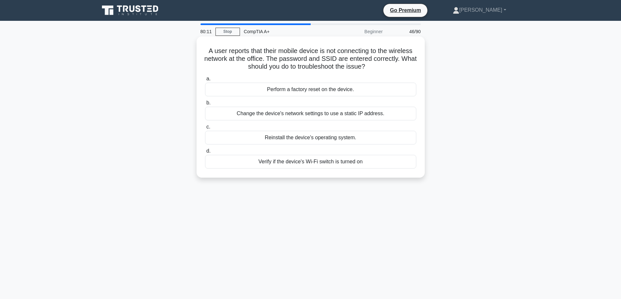
click at [310, 163] on div "Verify if the device's Wi-Fi switch is turned on" at bounding box center [310, 162] width 211 height 14
click at [205, 153] on input "d. Verify if the device's Wi-Fi switch is turned on" at bounding box center [205, 151] width 0 height 4
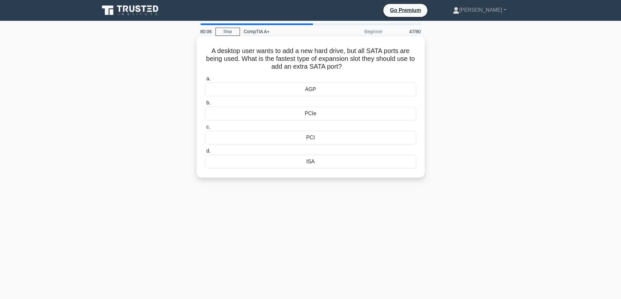
click at [308, 114] on div "PCIe" at bounding box center [310, 114] width 211 height 14
click at [205, 105] on input "b. PCIe" at bounding box center [205, 103] width 0 height 4
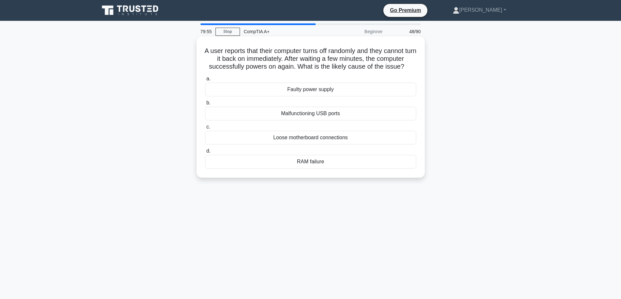
click at [269, 92] on div "Faulty power supply" at bounding box center [310, 90] width 211 height 14
click at [205, 81] on input "a. Faulty power supply" at bounding box center [205, 79] width 0 height 4
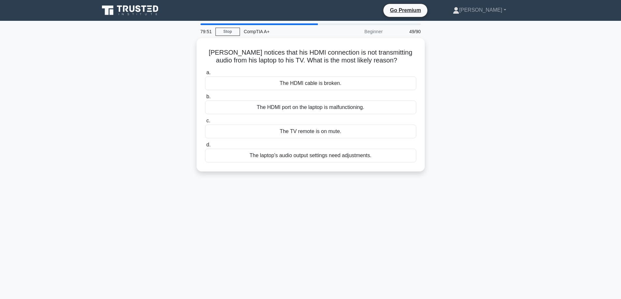
click at [461, 138] on div "Jim notices that his HDMI connection is not transmitting audio from his laptop …" at bounding box center [310, 108] width 430 height 141
drag, startPoint x: 461, startPoint y: 138, endPoint x: 476, endPoint y: 88, distance: 52.1
click at [476, 88] on div "Jim notices that his HDMI connection is not transmitting audio from his laptop …" at bounding box center [310, 108] width 430 height 141
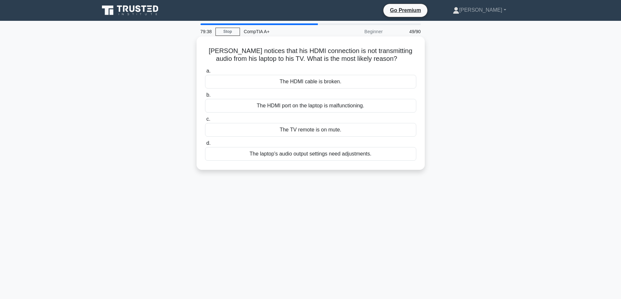
click at [309, 151] on div "The laptop's audio output settings need adjustments." at bounding box center [310, 154] width 211 height 14
click at [205, 146] on input "d. The laptop's audio output settings need adjustments." at bounding box center [205, 143] width 0 height 4
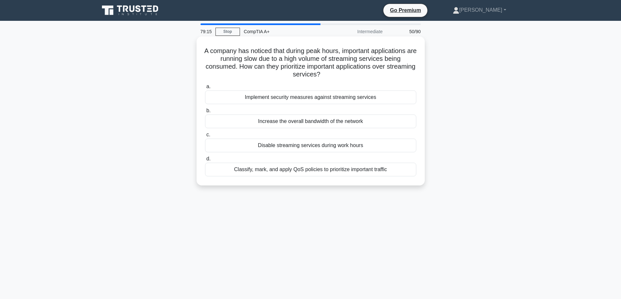
click at [301, 145] on div "Disable streaming services during work hours" at bounding box center [310, 146] width 211 height 14
click at [205, 137] on input "c. Disable streaming services during work hours" at bounding box center [205, 135] width 0 height 4
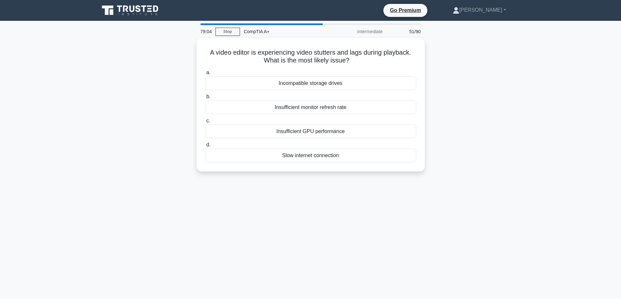
drag, startPoint x: 271, startPoint y: 130, endPoint x: 114, endPoint y: 142, distance: 157.1
click at [103, 143] on div "A video editor is experiencing video stutters and lags during playback. What is…" at bounding box center [310, 108] width 430 height 141
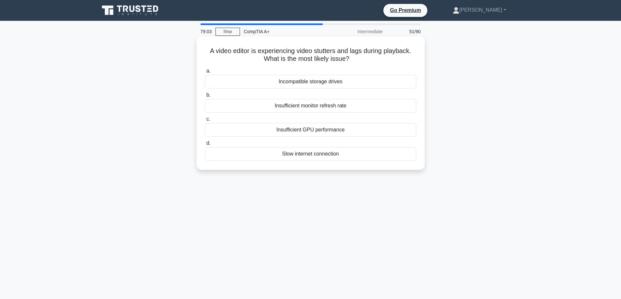
click at [280, 132] on div "Insufficient GPU performance" at bounding box center [310, 130] width 211 height 14
click at [205, 122] on input "c. Insufficient GPU performance" at bounding box center [205, 119] width 0 height 4
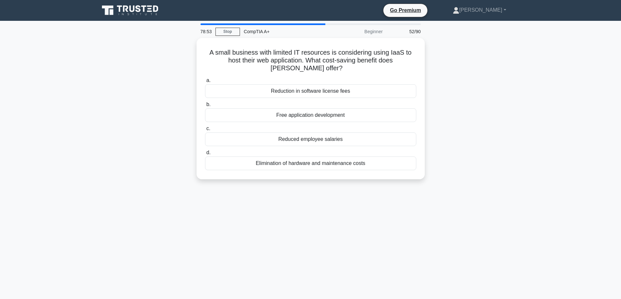
drag, startPoint x: 440, startPoint y: 123, endPoint x: 486, endPoint y: 71, distance: 69.2
click at [486, 71] on div "A small business with limited IT resources is considering using IaaS to host th…" at bounding box center [310, 112] width 430 height 149
click at [129, 99] on div "A small business with limited IT resources is considering using IaaS to host th…" at bounding box center [310, 112] width 430 height 149
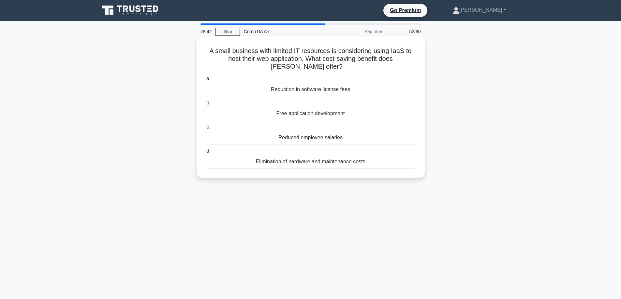
click at [323, 168] on div "Elimination of hardware and maintenance costs" at bounding box center [310, 162] width 211 height 14
click at [205, 153] on input "d. Elimination of hardware and maintenance costs" at bounding box center [205, 151] width 0 height 4
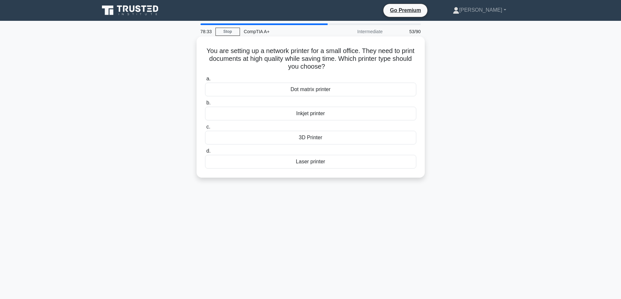
click at [336, 89] on div "Dot matrix printer" at bounding box center [310, 90] width 211 height 14
click at [205, 81] on input "a. Dot matrix printer" at bounding box center [205, 79] width 0 height 4
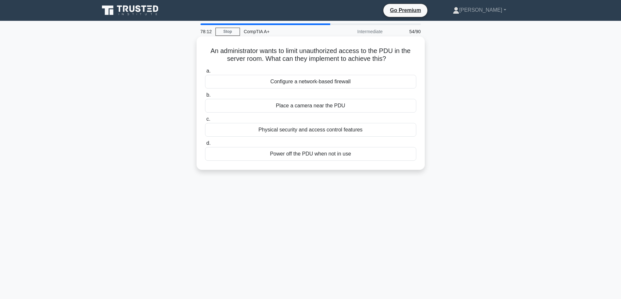
click at [364, 81] on div "Configure a network-based firewall" at bounding box center [310, 82] width 211 height 14
click at [205, 73] on input "a. Configure a network-based firewall" at bounding box center [205, 71] width 0 height 4
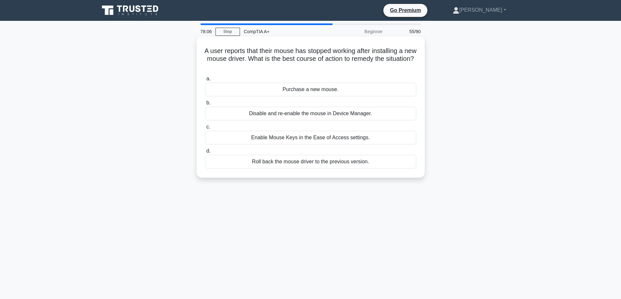
click at [298, 161] on div "Roll back the mouse driver to the previous version." at bounding box center [310, 162] width 211 height 14
click at [205, 153] on input "d. Roll back the mouse driver to the previous version." at bounding box center [205, 151] width 0 height 4
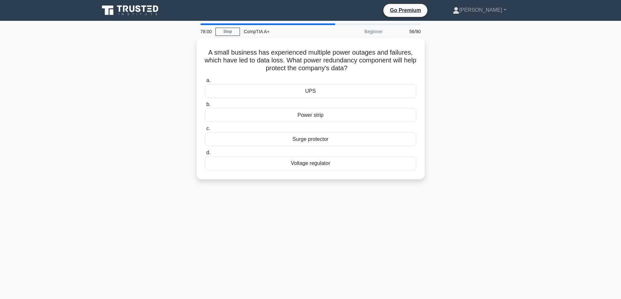
drag, startPoint x: 493, startPoint y: 92, endPoint x: 483, endPoint y: 116, distance: 26.5
click at [483, 116] on div "A small business has experienced multiple power outages and failures, which hav…" at bounding box center [310, 112] width 430 height 149
click at [327, 89] on div "UPS" at bounding box center [310, 90] width 211 height 14
click at [205, 81] on input "a. UPS" at bounding box center [205, 79] width 0 height 4
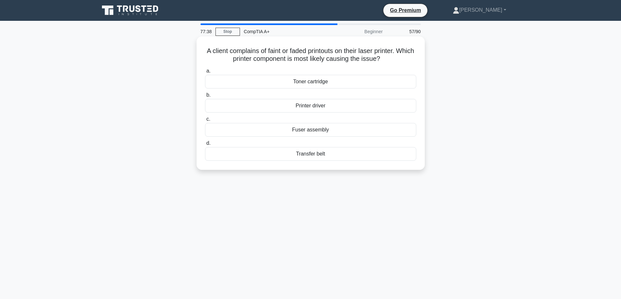
click at [305, 128] on div "Fuser assembly" at bounding box center [310, 130] width 211 height 14
click at [205, 122] on input "c. Fuser assembly" at bounding box center [205, 119] width 0 height 4
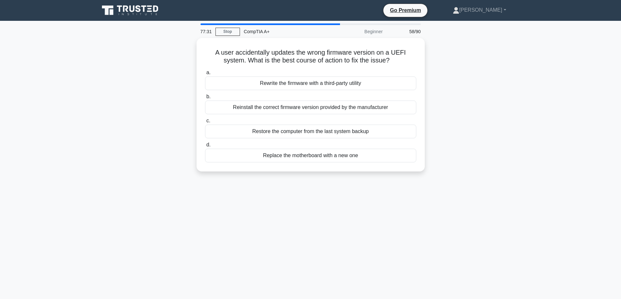
drag, startPoint x: 483, startPoint y: 111, endPoint x: 478, endPoint y: 110, distance: 5.3
drag, startPoint x: 478, startPoint y: 110, endPoint x: 338, endPoint y: 221, distance: 178.3
click at [338, 222] on div "77:30 Stop CompTIA A+ Beginner 58/90 A user accidentally updates the wrong firm…" at bounding box center [310, 186] width 430 height 326
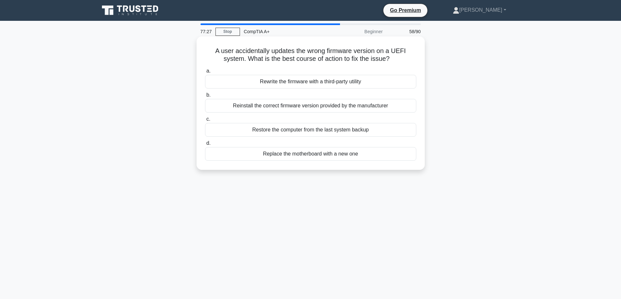
click at [309, 129] on div "Restore the computer from the last system backup" at bounding box center [310, 130] width 211 height 14
click at [205, 122] on input "c. Restore the computer from the last system backup" at bounding box center [205, 119] width 0 height 4
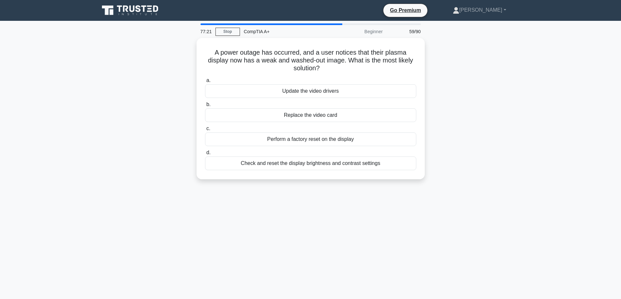
click at [444, 111] on div "A power outage has occurred, and a user notices that their plasma display now h…" at bounding box center [310, 112] width 430 height 149
drag, startPoint x: 443, startPoint y: 111, endPoint x: 307, endPoint y: 222, distance: 176.2
click at [306, 223] on div "77:20 Stop CompTIA A+ Beginner 59/90 A power outage has occurred, and a user no…" at bounding box center [310, 186] width 430 height 326
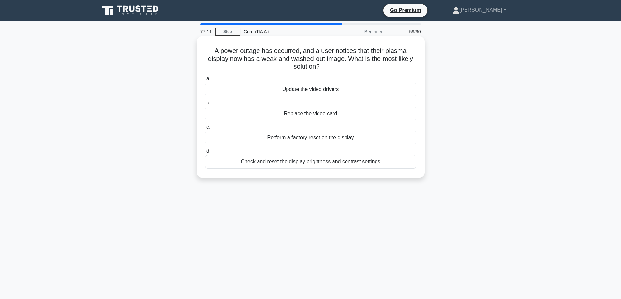
click at [307, 136] on div "Perform a factory reset on the display" at bounding box center [310, 138] width 211 height 14
click at [205, 129] on input "c. Perform a factory reset on the display" at bounding box center [205, 127] width 0 height 4
click at [309, 88] on div "Change the in-game resolution and aspect ratio to match the monitor." at bounding box center [310, 90] width 211 height 14
click at [205, 81] on input "a. Change the in-game resolution and aspect ratio to match the monitor." at bounding box center [205, 79] width 0 height 4
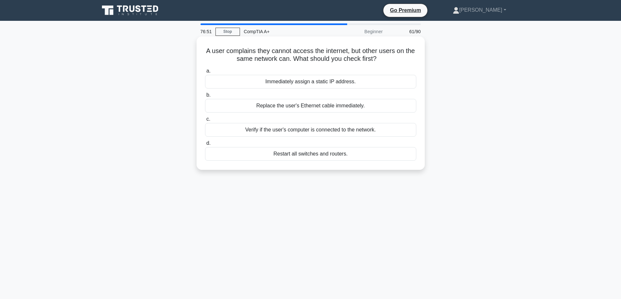
click at [334, 129] on div "Verify if the user's computer is connected to the network." at bounding box center [310, 130] width 211 height 14
click at [205, 122] on input "c. Verify if the user's computer is connected to the network." at bounding box center [205, 119] width 0 height 4
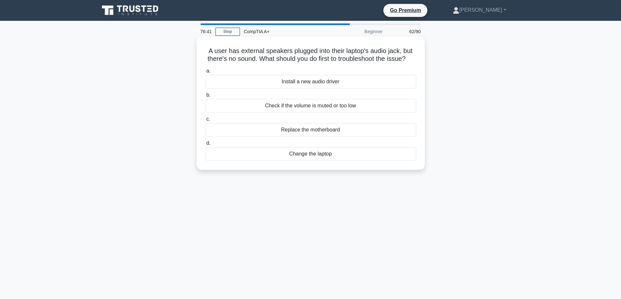
click at [311, 113] on div "Check if the volume is muted or too low" at bounding box center [310, 106] width 211 height 14
click at [205, 97] on input "b. Check if the volume is muted or too low" at bounding box center [205, 95] width 0 height 4
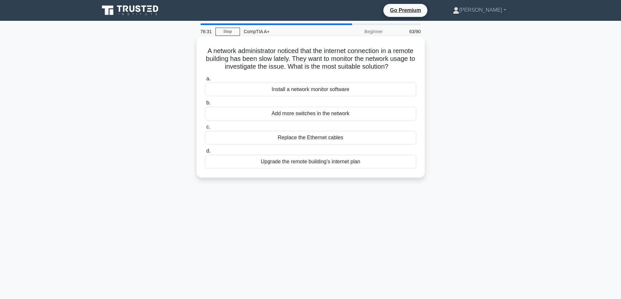
click at [328, 96] on div "Install a network monitor software" at bounding box center [310, 90] width 211 height 14
click at [205, 81] on input "a. Install a network monitor software" at bounding box center [205, 79] width 0 height 4
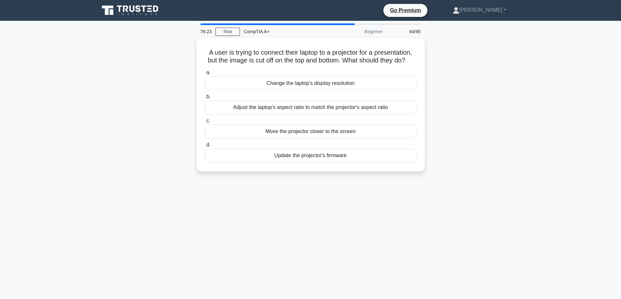
drag, startPoint x: 516, startPoint y: 132, endPoint x: 497, endPoint y: 117, distance: 23.7
click at [498, 117] on div "A user is trying to connect their laptop to a projector for a presentation, but…" at bounding box center [310, 108] width 430 height 141
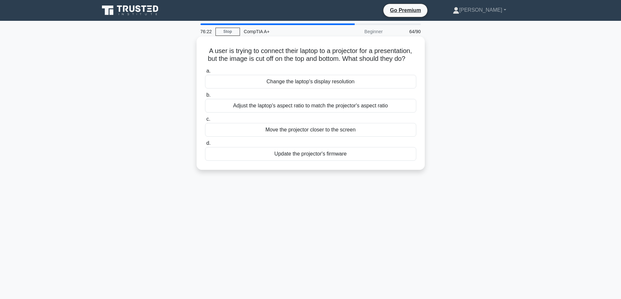
click at [327, 110] on div "Adjust the laptop's aspect ratio to match the projector's aspect ratio" at bounding box center [310, 106] width 211 height 14
click at [205, 97] on input "b. Adjust the laptop's aspect ratio to match the projector's aspect ratio" at bounding box center [205, 95] width 0 height 4
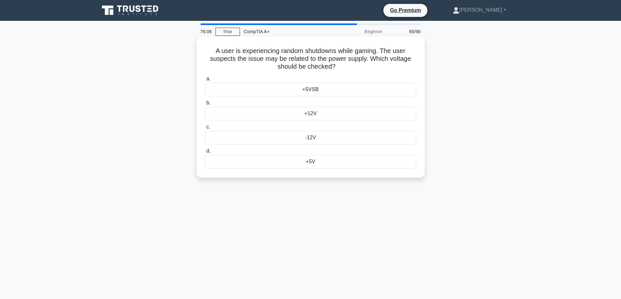
click at [293, 114] on div "+12V" at bounding box center [310, 114] width 211 height 14
click at [205, 105] on input "b. +12V" at bounding box center [205, 103] width 0 height 4
click at [324, 139] on div "PCIe" at bounding box center [310, 138] width 211 height 14
click at [205, 129] on input "c. PCIe" at bounding box center [205, 127] width 0 height 4
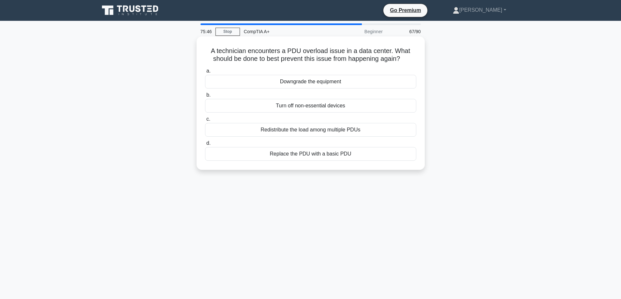
click at [242, 131] on div "Redistribute the load among multiple PDUs" at bounding box center [310, 130] width 211 height 14
click at [205, 122] on input "c. Redistribute the load among multiple PDUs" at bounding box center [205, 119] width 0 height 4
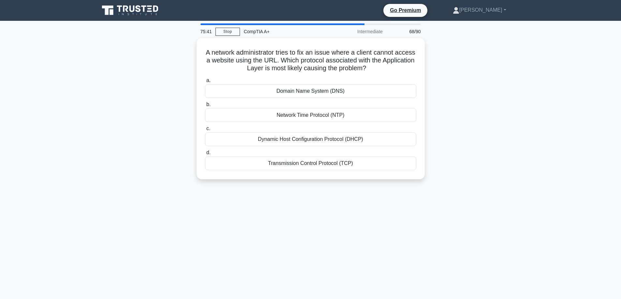
click at [473, 131] on div "A network administrator tries to fix an issue where a client cannot access a we…" at bounding box center [310, 112] width 430 height 149
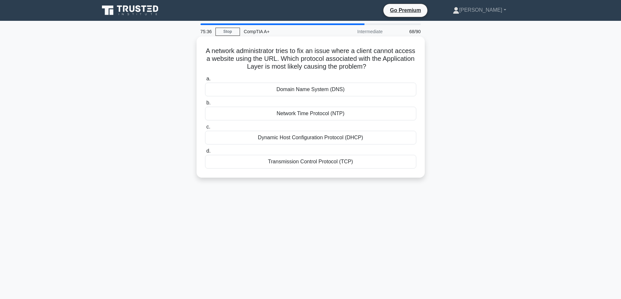
click at [327, 91] on div "Domain Name System (DNS)" at bounding box center [310, 90] width 211 height 14
click at [205, 81] on input "a. Domain Name System (DNS)" at bounding box center [205, 79] width 0 height 4
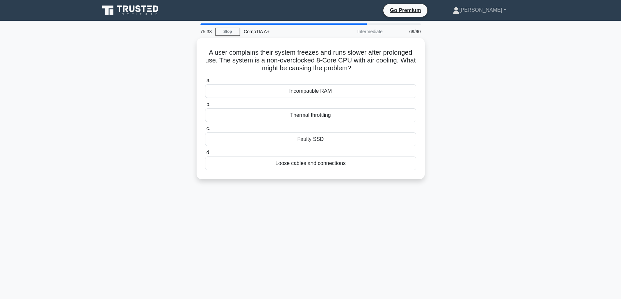
drag, startPoint x: 464, startPoint y: 125, endPoint x: 397, endPoint y: 255, distance: 146.3
click at [397, 255] on div "75:33 Stop CompTIA A+ Intermediate 69/90 A user complains their system freezes …" at bounding box center [310, 186] width 430 height 326
click at [307, 115] on div "Thermal throttling" at bounding box center [310, 114] width 211 height 14
click at [205, 105] on input "b. Thermal throttling" at bounding box center [205, 103] width 0 height 4
click at [509, 133] on div "A user reports that their multifunction printer has started to produce black li…" at bounding box center [310, 112] width 430 height 149
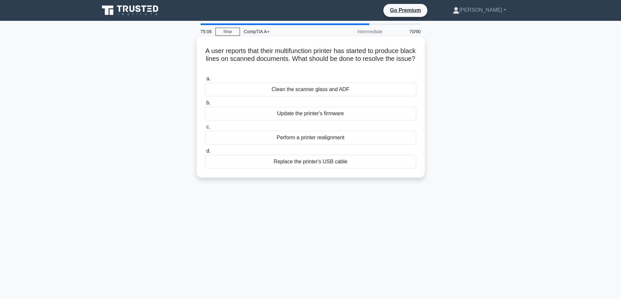
click at [369, 92] on div "Clean the scanner glass and ADF" at bounding box center [310, 90] width 211 height 14
click at [205, 81] on input "a. Clean the scanner glass and ADF" at bounding box center [205, 79] width 0 height 4
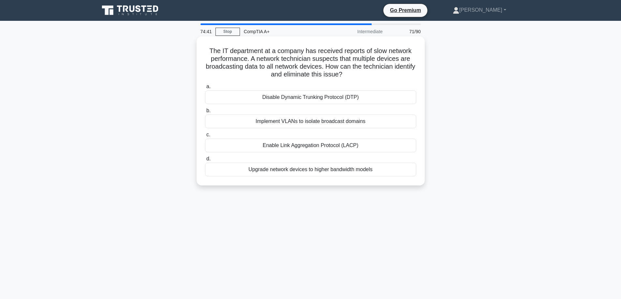
click at [311, 122] on div "Implement VLANs to isolate broadcast domains" at bounding box center [310, 122] width 211 height 14
click at [205, 113] on input "b. Implement VLANs to isolate broadcast domains" at bounding box center [205, 111] width 0 height 4
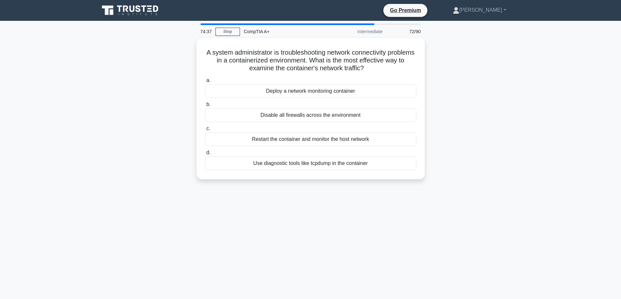
drag, startPoint x: 491, startPoint y: 121, endPoint x: 459, endPoint y: 135, distance: 35.2
click at [459, 135] on div "A system administrator is troubleshooting network connectivity problems in a co…" at bounding box center [310, 112] width 430 height 149
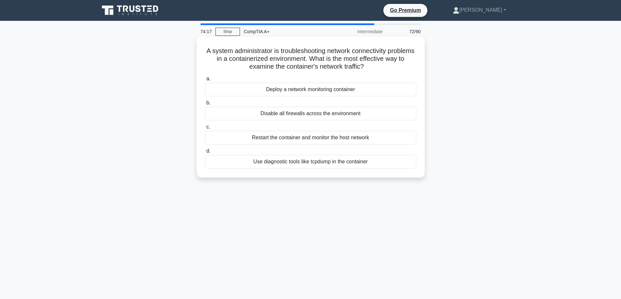
click at [298, 90] on div "Deploy a network monitoring container" at bounding box center [310, 90] width 211 height 14
click at [205, 81] on input "a. Deploy a network monitoring container" at bounding box center [205, 79] width 0 height 4
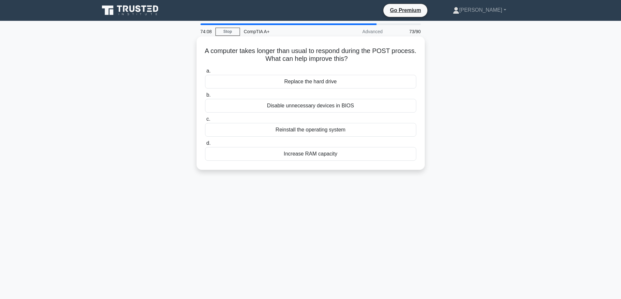
click at [264, 107] on div "Disable unnecessary devices in BIOS" at bounding box center [310, 106] width 211 height 14
click at [205, 97] on input "b. Disable unnecessary devices in BIOS" at bounding box center [205, 95] width 0 height 4
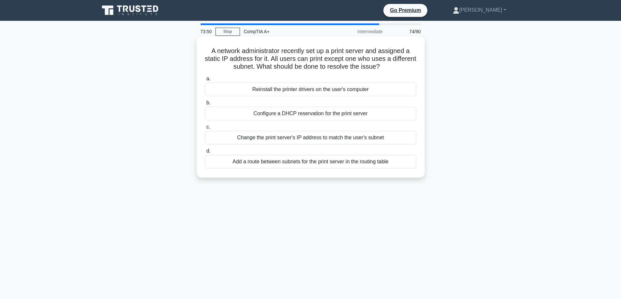
click at [326, 158] on div "Add a route between subnets for the print server in the routing table" at bounding box center [310, 162] width 211 height 14
click at [205, 153] on input "d. Add a route between subnets for the print server in the routing table" at bounding box center [205, 151] width 0 height 4
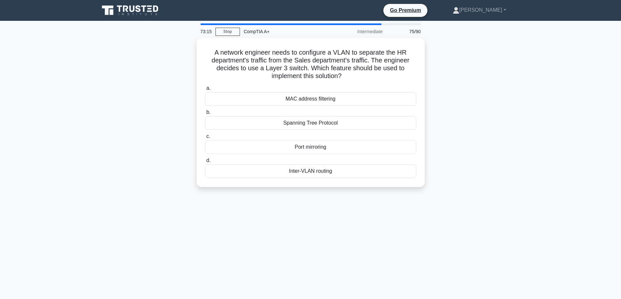
drag, startPoint x: 260, startPoint y: 119, endPoint x: 95, endPoint y: 105, distance: 165.4
drag, startPoint x: 95, startPoint y: 105, endPoint x: 41, endPoint y: 165, distance: 80.5
click at [41, 166] on main "73:15 Stop CompTIA A+ Intermediate 75/90 A network engineer needs to configure …" at bounding box center [310, 186] width 621 height 331
drag, startPoint x: 344, startPoint y: 122, endPoint x: 515, endPoint y: 129, distance: 171.5
click at [515, 129] on div "A network engineer needs to configure a VLAN to separate the HR department's tr…" at bounding box center [310, 116] width 430 height 157
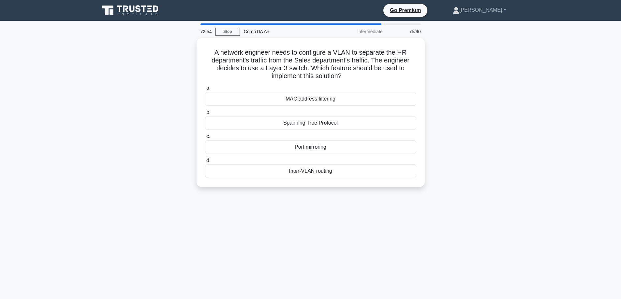
drag, startPoint x: 494, startPoint y: 131, endPoint x: 483, endPoint y: 103, distance: 30.0
click at [483, 103] on div "A network engineer needs to configure a VLAN to separate the HR department's tr…" at bounding box center [310, 116] width 430 height 157
click at [298, 124] on div "Spanning Tree Protocol" at bounding box center [310, 122] width 211 height 14
click at [205, 113] on input "b. Spanning Tree Protocol" at bounding box center [205, 111] width 0 height 4
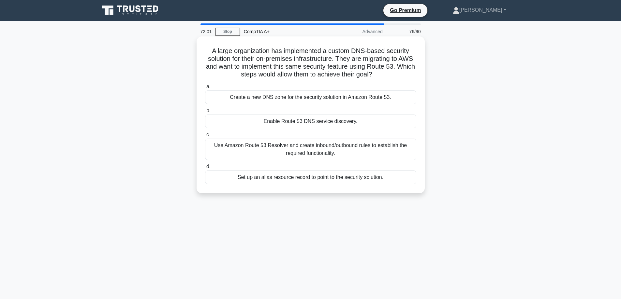
click at [309, 151] on div "Use Amazon Route 53 Resolver and create inbound/outbound rules to establish the…" at bounding box center [310, 150] width 211 height 22
click at [341, 153] on div "Use Amazon Route 53 Resolver and create inbound/outbound rules to establish the…" at bounding box center [310, 150] width 211 height 22
click at [205, 137] on input "c. Use Amazon Route 53 Resolver and create inbound/outbound rules to establish …" at bounding box center [205, 135] width 0 height 4
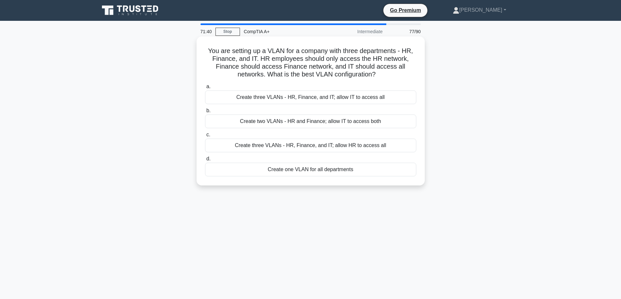
click at [282, 98] on div "Create three VLANs - HR, Finance, and IT; allow IT to access all" at bounding box center [310, 98] width 211 height 14
click at [205, 89] on input "a. Create three VLANs - HR, Finance, and IT; allow IT to access all" at bounding box center [205, 87] width 0 height 4
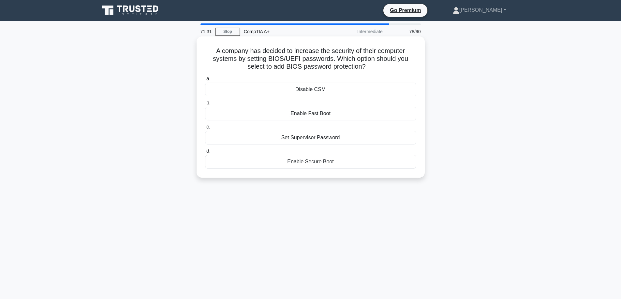
click at [337, 160] on div "Enable Secure Boot" at bounding box center [310, 162] width 211 height 14
click at [205, 153] on input "d. Enable Secure Boot" at bounding box center [205, 151] width 0 height 4
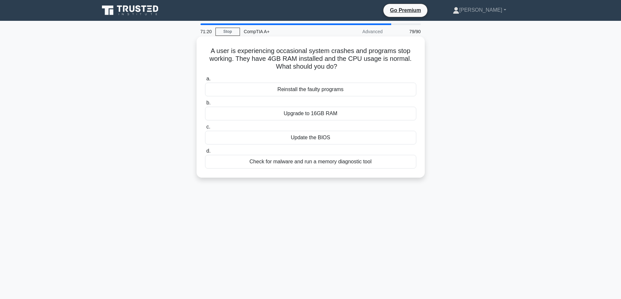
click at [324, 113] on div "Upgrade to 16GB RAM" at bounding box center [310, 114] width 211 height 14
click at [205, 105] on input "b. Upgrade to 16GB RAM" at bounding box center [205, 103] width 0 height 4
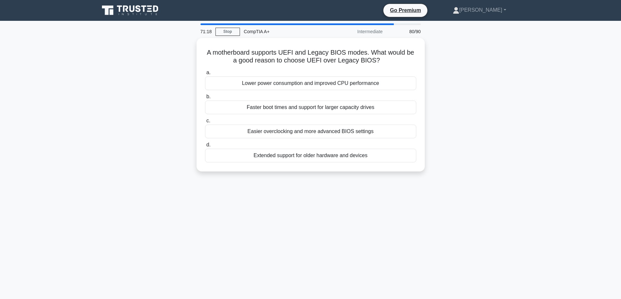
drag, startPoint x: 151, startPoint y: 112, endPoint x: 75, endPoint y: 116, distance: 76.3
click at [75, 116] on main "71:18 Stop CompTIA A+ Intermediate 80/90 A motherboard supports UEFI and Legacy…" at bounding box center [310, 186] width 621 height 331
click at [87, 111] on main "71:16 Stop CompTIA A+ Intermediate 80/90 A motherboard supports UEFI and Legacy…" at bounding box center [310, 186] width 621 height 331
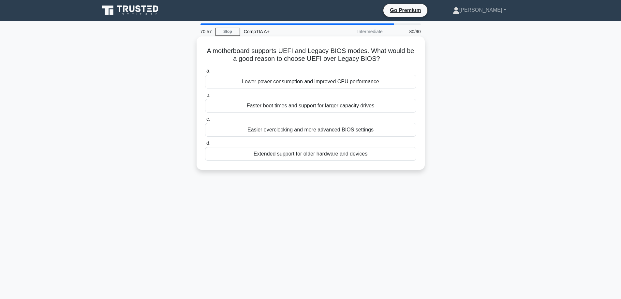
drag, startPoint x: 390, startPoint y: 63, endPoint x: 385, endPoint y: 61, distance: 4.5
click at [385, 61] on h5 "A motherboard supports UEFI and Legacy BIOS modes. What would be a good reason …" at bounding box center [310, 55] width 212 height 16
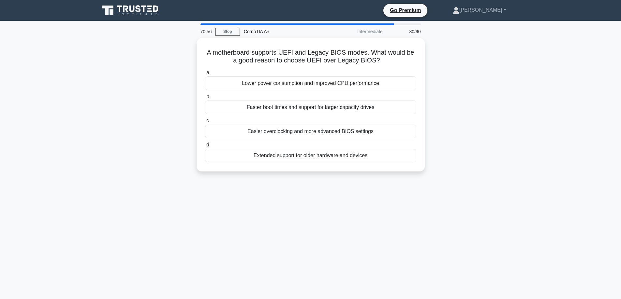
click at [506, 135] on div "A motherboard supports UEFI and Legacy BIOS modes. What would be a good reason …" at bounding box center [310, 108] width 430 height 141
drag, startPoint x: 279, startPoint y: 235, endPoint x: 113, endPoint y: 214, distance: 167.1
click at [113, 214] on div "70:53 Stop CompTIA A+ Intermediate 80/90 A motherboard supports UEFI and Legacy…" at bounding box center [310, 186] width 430 height 326
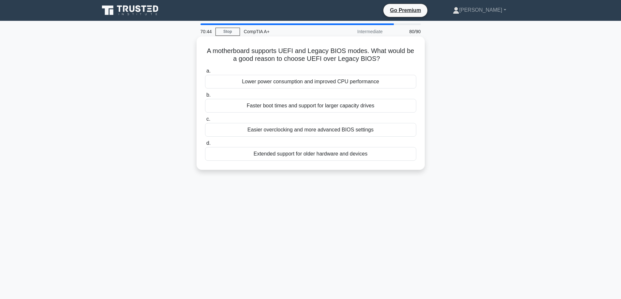
click at [307, 106] on div "Faster boot times and support for larger capacity drives" at bounding box center [310, 106] width 211 height 14
click at [205, 97] on input "b. Faster boot times and support for larger capacity drives" at bounding box center [205, 95] width 0 height 4
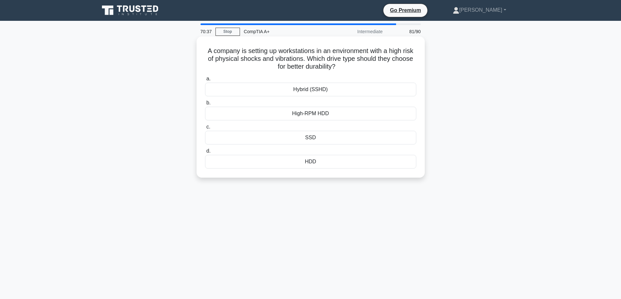
click at [355, 137] on div "SSD" at bounding box center [310, 138] width 211 height 14
click at [205, 129] on input "c. SSD" at bounding box center [205, 127] width 0 height 4
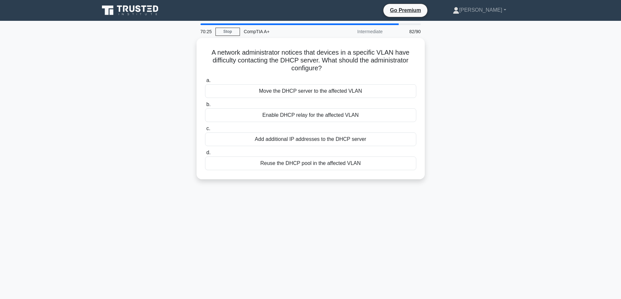
drag, startPoint x: 151, startPoint y: 104, endPoint x: 54, endPoint y: 172, distance: 118.4
click at [54, 173] on main "70:25 Stop CompTIA A+ Intermediate 82/90 A network administrator notices that d…" at bounding box center [310, 186] width 621 height 331
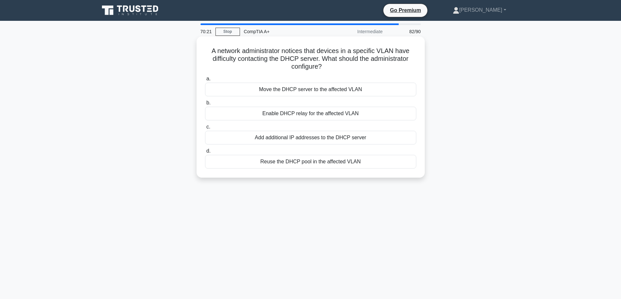
click at [239, 113] on div "Enable DHCP relay for the affected VLAN" at bounding box center [310, 114] width 211 height 14
click at [205, 105] on input "b. Enable DHCP relay for the affected VLAN" at bounding box center [205, 103] width 0 height 4
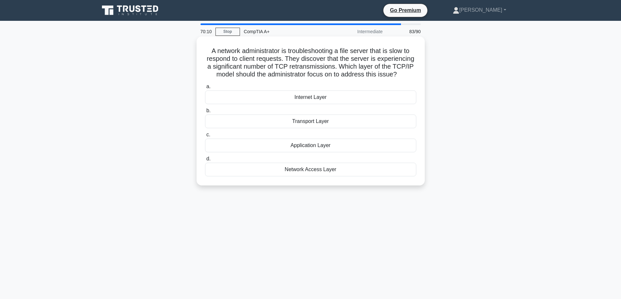
click at [327, 98] on div "Internet Layer" at bounding box center [310, 98] width 211 height 14
click at [205, 89] on input "a. Internet Layer" at bounding box center [205, 87] width 0 height 4
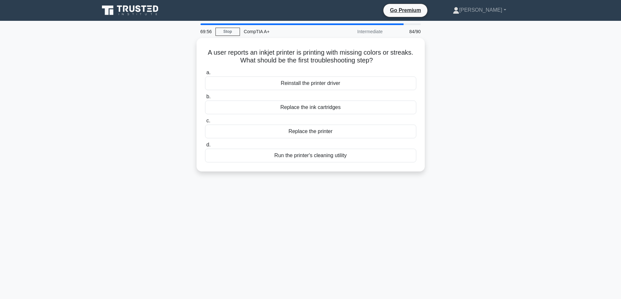
drag, startPoint x: 251, startPoint y: 153, endPoint x: 522, endPoint y: 194, distance: 273.1
click at [522, 193] on div "69:56 Stop CompTIA A+ Intermediate 84/90 A user reports an inkjet printer is pr…" at bounding box center [310, 186] width 430 height 326
click at [522, 194] on div "69:56 Stop CompTIA A+ Intermediate 84/90 A user reports an inkjet printer is pr…" at bounding box center [310, 186] width 430 height 326
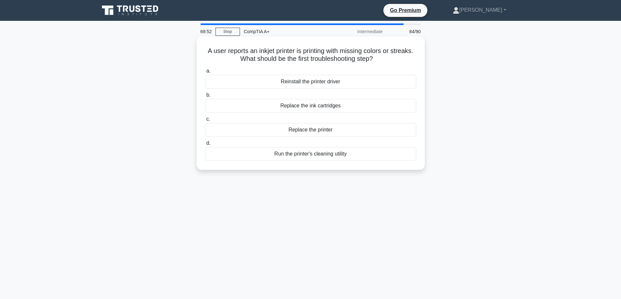
click at [260, 154] on div "Run the printer's cleaning utility" at bounding box center [310, 154] width 211 height 14
click at [205, 146] on input "d. Run the printer's cleaning utility" at bounding box center [205, 143] width 0 height 4
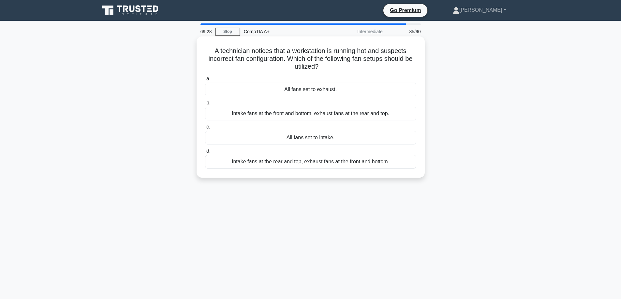
click at [227, 114] on div "Intake fans at the front and bottom, exhaust fans at the rear and top." at bounding box center [310, 114] width 211 height 14
click at [205, 105] on input "b. Intake fans at the front and bottom, exhaust fans at the rear and top." at bounding box center [205, 103] width 0 height 4
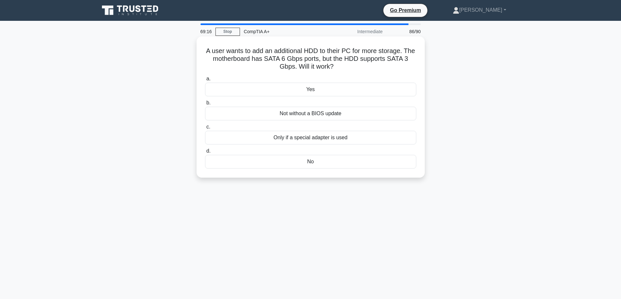
click at [348, 139] on div "Only if a special adapter is used" at bounding box center [310, 138] width 211 height 14
click at [205, 129] on input "c. Only if a special adapter is used" at bounding box center [205, 127] width 0 height 4
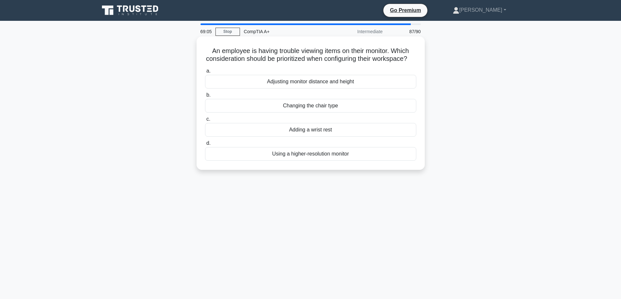
click at [302, 89] on div "Adjusting monitor distance and height" at bounding box center [310, 82] width 211 height 14
click at [205, 73] on input "a. Adjusting monitor distance and height" at bounding box center [205, 71] width 0 height 4
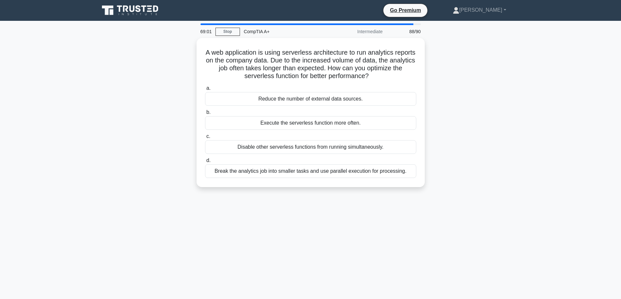
drag, startPoint x: 482, startPoint y: 137, endPoint x: 479, endPoint y: 101, distance: 37.0
click at [479, 99] on div "A web application is using serverless architecture to run analytics reports on …" at bounding box center [310, 116] width 430 height 157
click at [487, 102] on div "A web application is using serverless architecture to run analytics reports on …" at bounding box center [310, 116] width 430 height 157
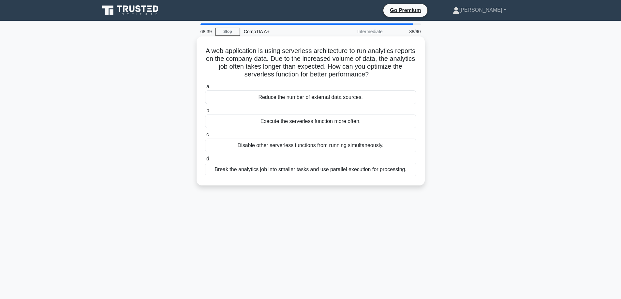
click at [290, 169] on div "Break the analytics job into smaller tasks and use parallel execution for proce…" at bounding box center [310, 170] width 211 height 14
click at [205, 161] on input "d. Break the analytics job into smaller tasks and use parallel execution for pr…" at bounding box center [205, 159] width 0 height 4
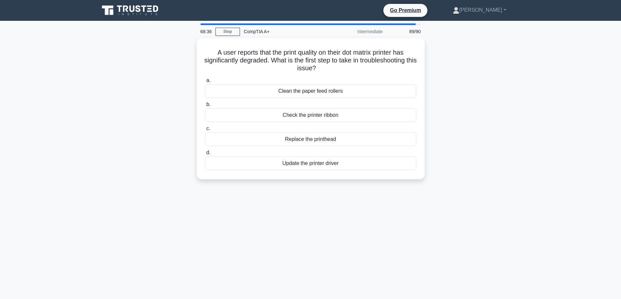
drag, startPoint x: 302, startPoint y: 209, endPoint x: 105, endPoint y: 145, distance: 207.9
click at [105, 145] on div "A user reports that the print quality on their dot matrix printer has significa…" at bounding box center [310, 112] width 430 height 149
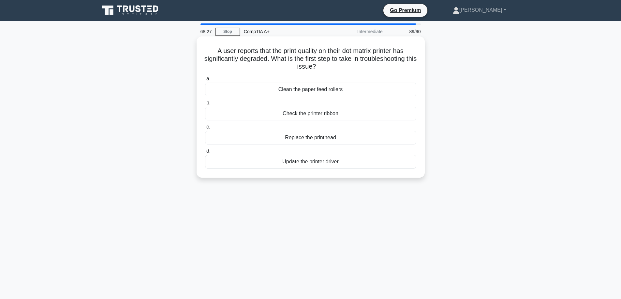
click at [348, 115] on div "Check the printer ribbon" at bounding box center [310, 114] width 211 height 14
click at [205, 105] on input "b. Check the printer ribbon" at bounding box center [205, 103] width 0 height 4
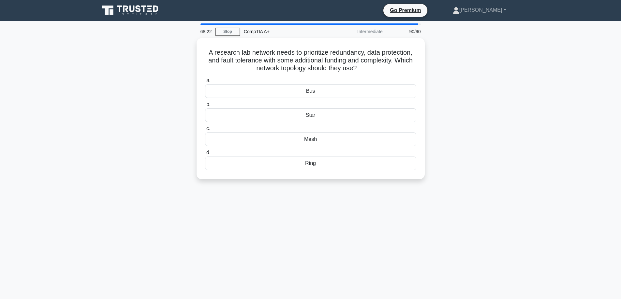
drag, startPoint x: 92, startPoint y: 119, endPoint x: 72, endPoint y: 75, distance: 47.7
click at [72, 75] on main "68:22 Stop CompTIA A+ Intermediate 90/90 A research lab network needs to priori…" at bounding box center [310, 186] width 621 height 331
click at [293, 90] on div "Bus" at bounding box center [310, 90] width 211 height 14
click at [205, 81] on input "a. Bus" at bounding box center [205, 79] width 0 height 4
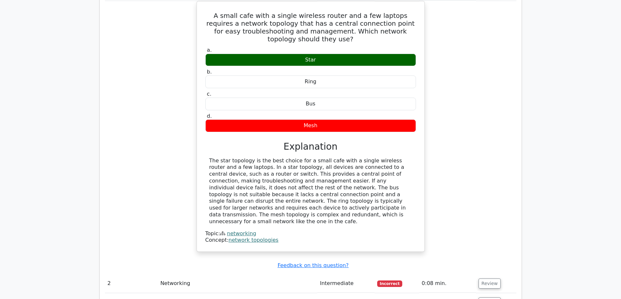
scroll to position [782, 0]
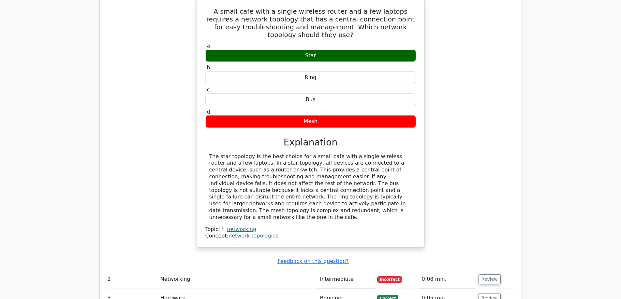
drag, startPoint x: 457, startPoint y: 152, endPoint x: 460, endPoint y: 170, distance: 18.5
click at [460, 170] on div "A small cafe with a single wireless router and a few laptops requires a network…" at bounding box center [310, 126] width 411 height 259
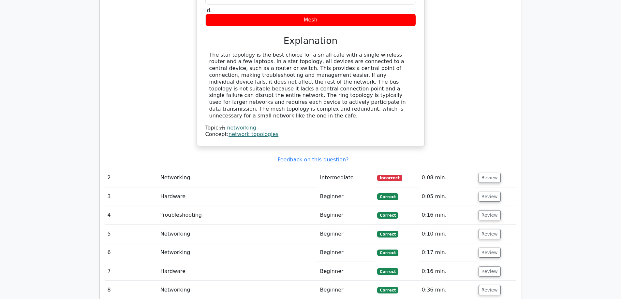
scroll to position [912, 0]
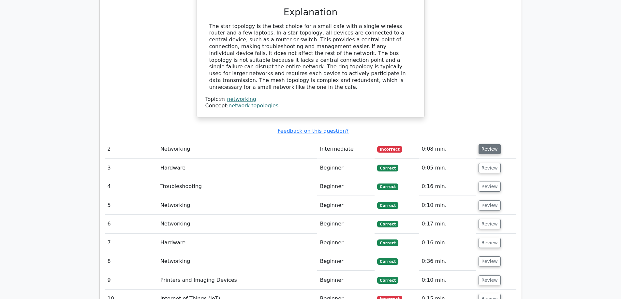
click at [484, 144] on button "Review" at bounding box center [489, 149] width 22 height 10
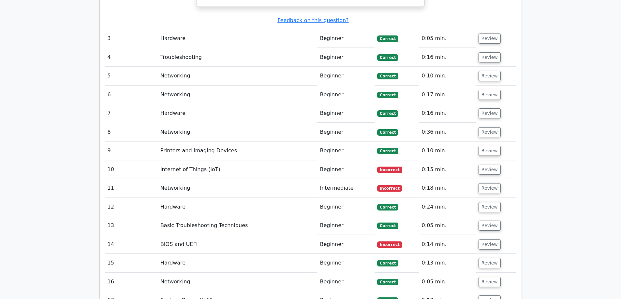
scroll to position [1303, 0]
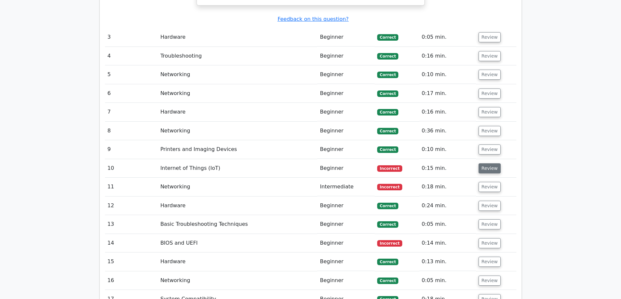
click at [487, 164] on button "Review" at bounding box center [489, 169] width 22 height 10
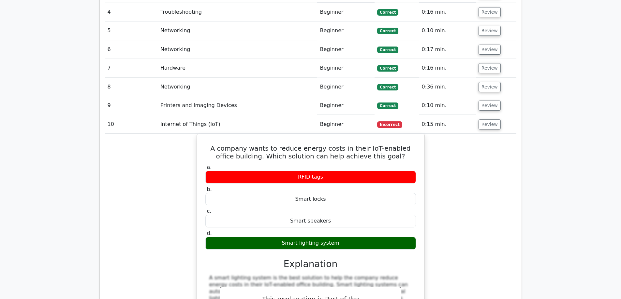
scroll to position [1368, 0]
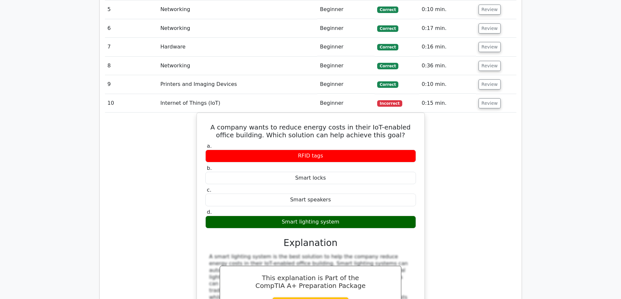
drag, startPoint x: 472, startPoint y: 137, endPoint x: 460, endPoint y: 158, distance: 24.5
click at [460, 158] on div "A company wants to reduce energy costs in their IoT-enabled office building. Wh…" at bounding box center [310, 237] width 411 height 248
drag, startPoint x: 460, startPoint y: 157, endPoint x: 452, endPoint y: 157, distance: 8.2
click at [452, 157] on div "A company wants to reduce energy costs in their IoT-enabled office building. Wh…" at bounding box center [310, 237] width 411 height 248
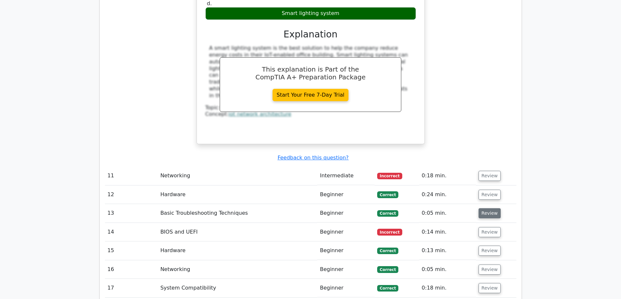
scroll to position [1596, 0]
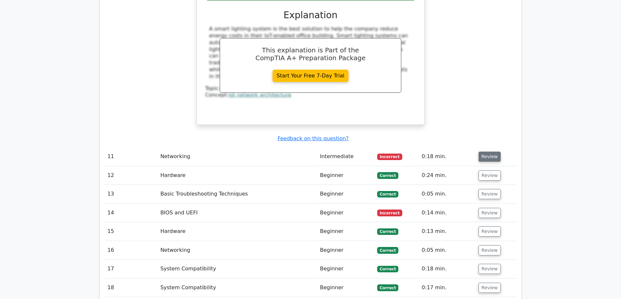
click at [487, 152] on button "Review" at bounding box center [489, 157] width 22 height 10
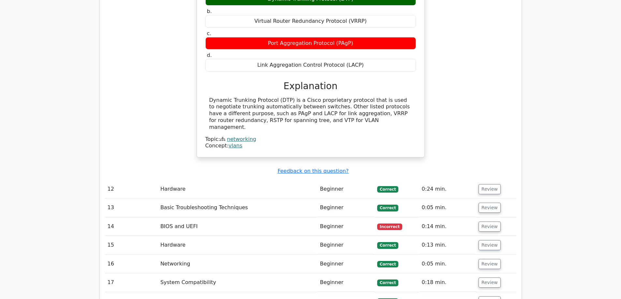
scroll to position [1889, 0]
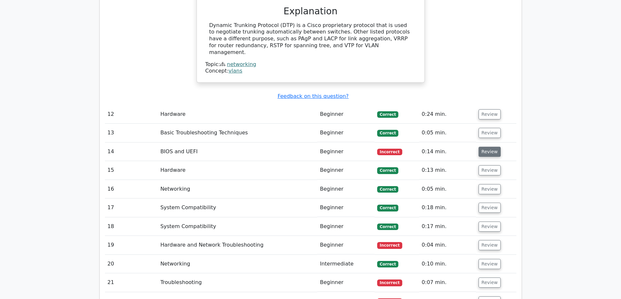
click at [490, 147] on button "Review" at bounding box center [489, 152] width 22 height 10
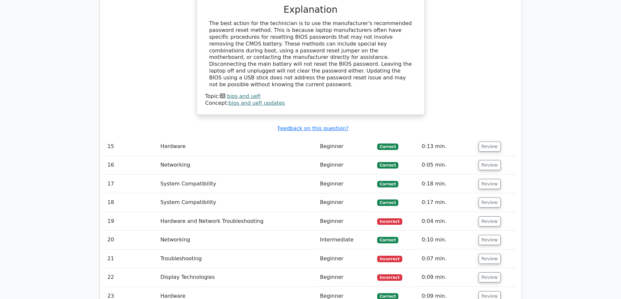
scroll to position [2215, 0]
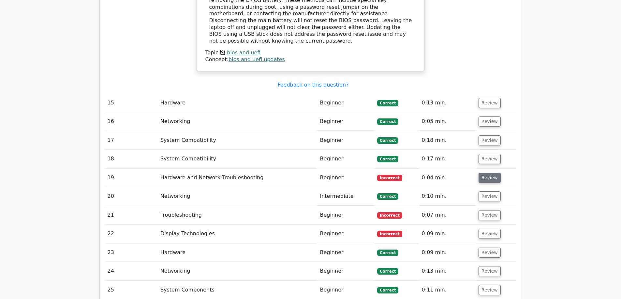
click at [485, 173] on button "Review" at bounding box center [489, 178] width 22 height 10
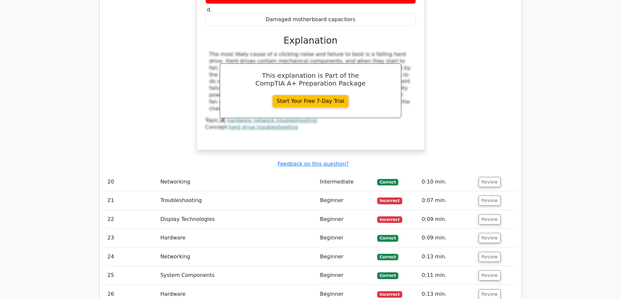
scroll to position [2508, 0]
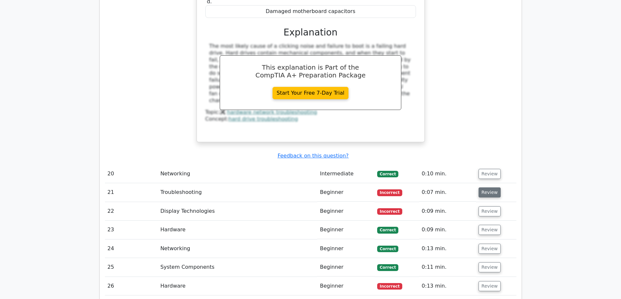
click at [481, 188] on button "Review" at bounding box center [489, 193] width 22 height 10
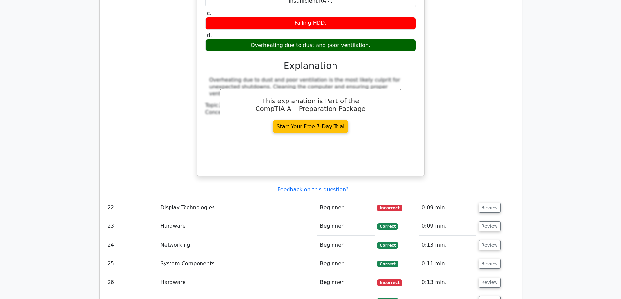
scroll to position [2802, 0]
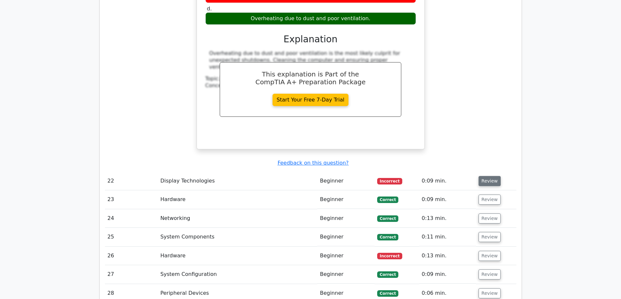
drag, startPoint x: 480, startPoint y: 110, endPoint x: 479, endPoint y: 113, distance: 3.4
click at [479, 172] on td "Review" at bounding box center [496, 181] width 40 height 19
click at [479, 176] on button "Review" at bounding box center [489, 181] width 22 height 10
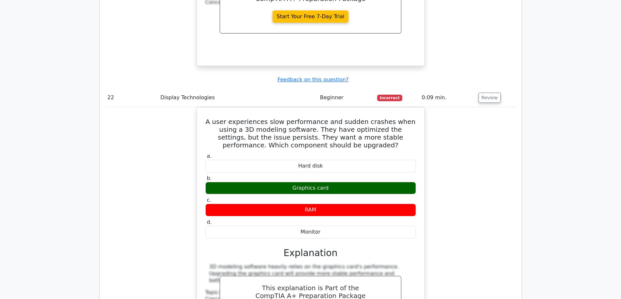
scroll to position [2899, 0]
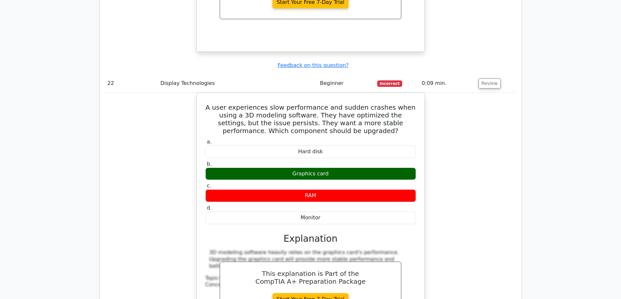
drag, startPoint x: 459, startPoint y: 117, endPoint x: 470, endPoint y: 105, distance: 15.9
click at [470, 105] on div "A user experiences slow performance and sudden crashes when using a 3D modeling…" at bounding box center [310, 225] width 411 height 264
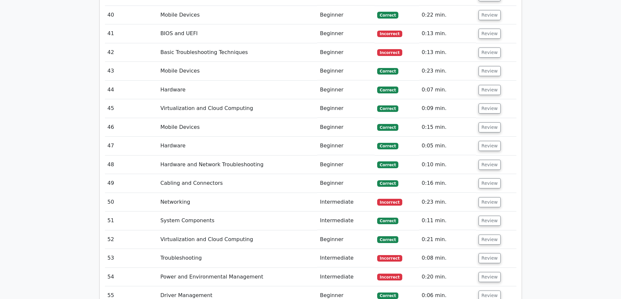
scroll to position [3746, 0]
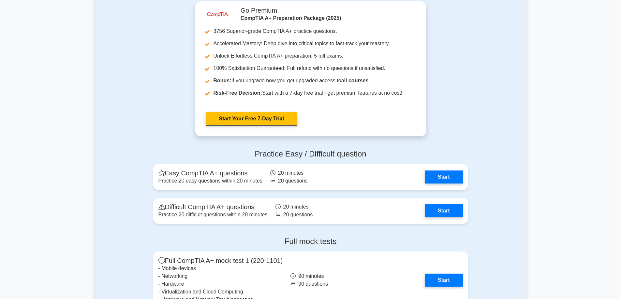
scroll to position [1629, 0]
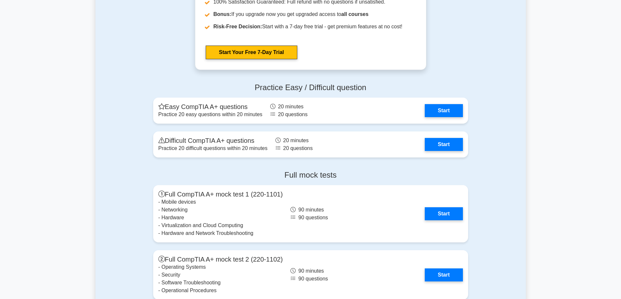
drag, startPoint x: 144, startPoint y: 65, endPoint x: 118, endPoint y: 74, distance: 27.7
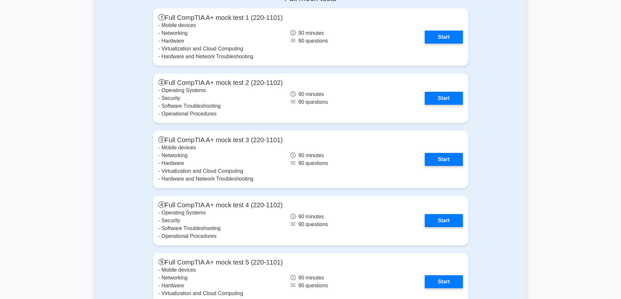
scroll to position [1694, 0]
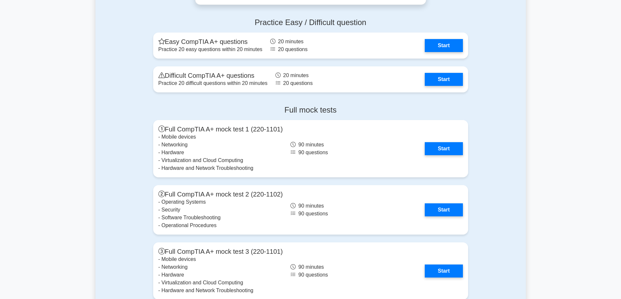
click at [120, 162] on div "Full mock tests Full CompTIA A+ mock test 1 (220-1101) - Mobile devices - Netwo…" at bounding box center [310, 293] width 430 height 387
